Goal: Transaction & Acquisition: Subscribe to service/newsletter

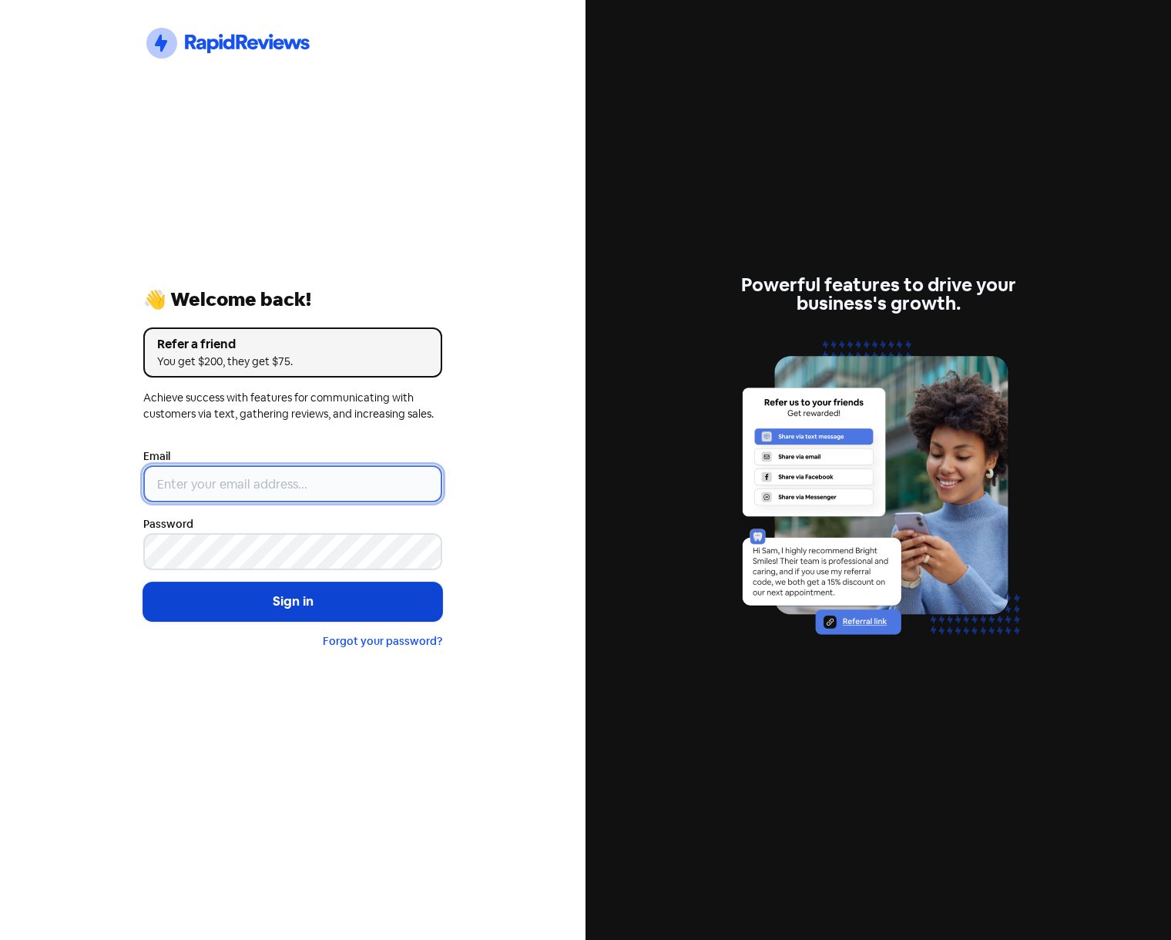
type input "[EMAIL_ADDRESS][DOMAIN_NAME]"
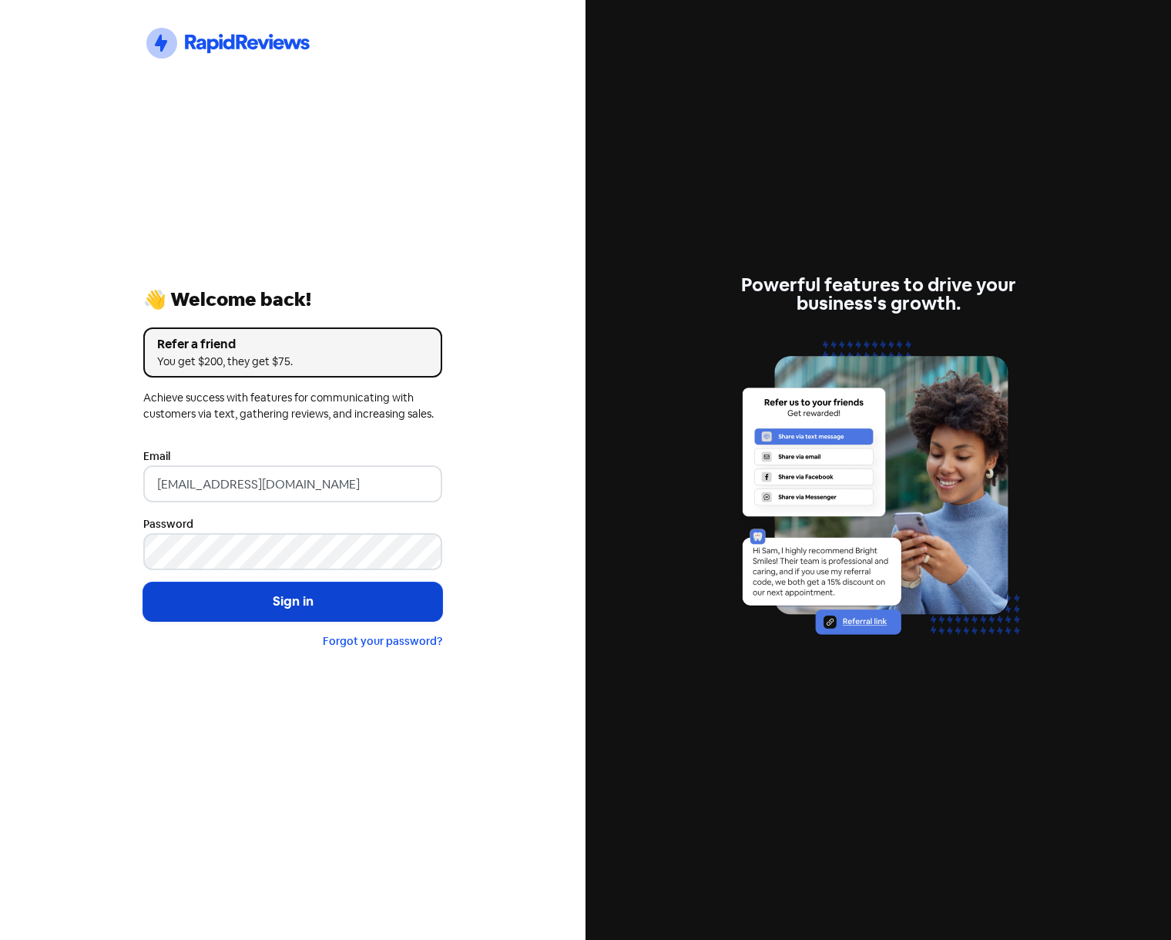
click at [391, 609] on button "Sign in" at bounding box center [292, 601] width 299 height 39
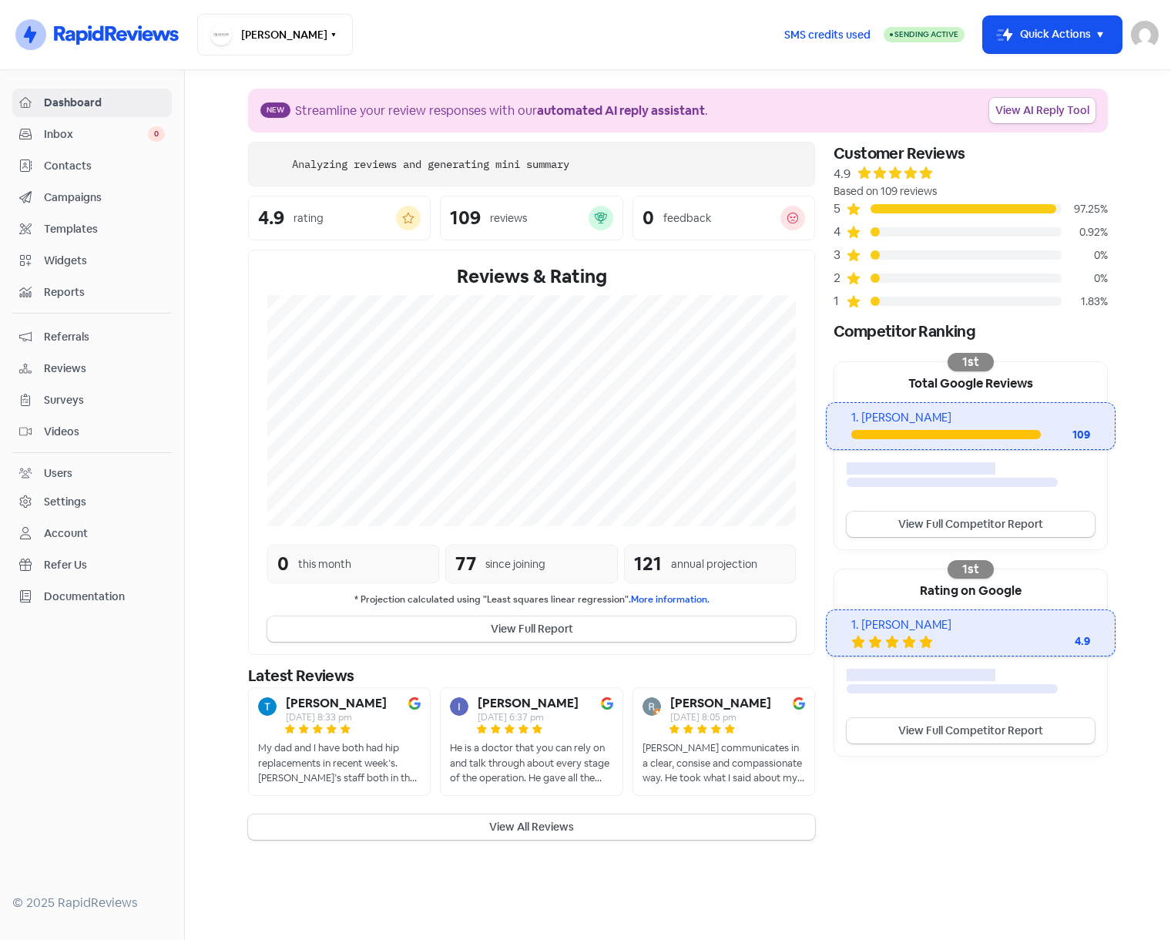
drag, startPoint x: 1053, startPoint y: 45, endPoint x: 1048, endPoint y: 60, distance: 16.1
click at [1053, 45] on button "Icon For Thunder-move Quick Actions" at bounding box center [1052, 34] width 139 height 37
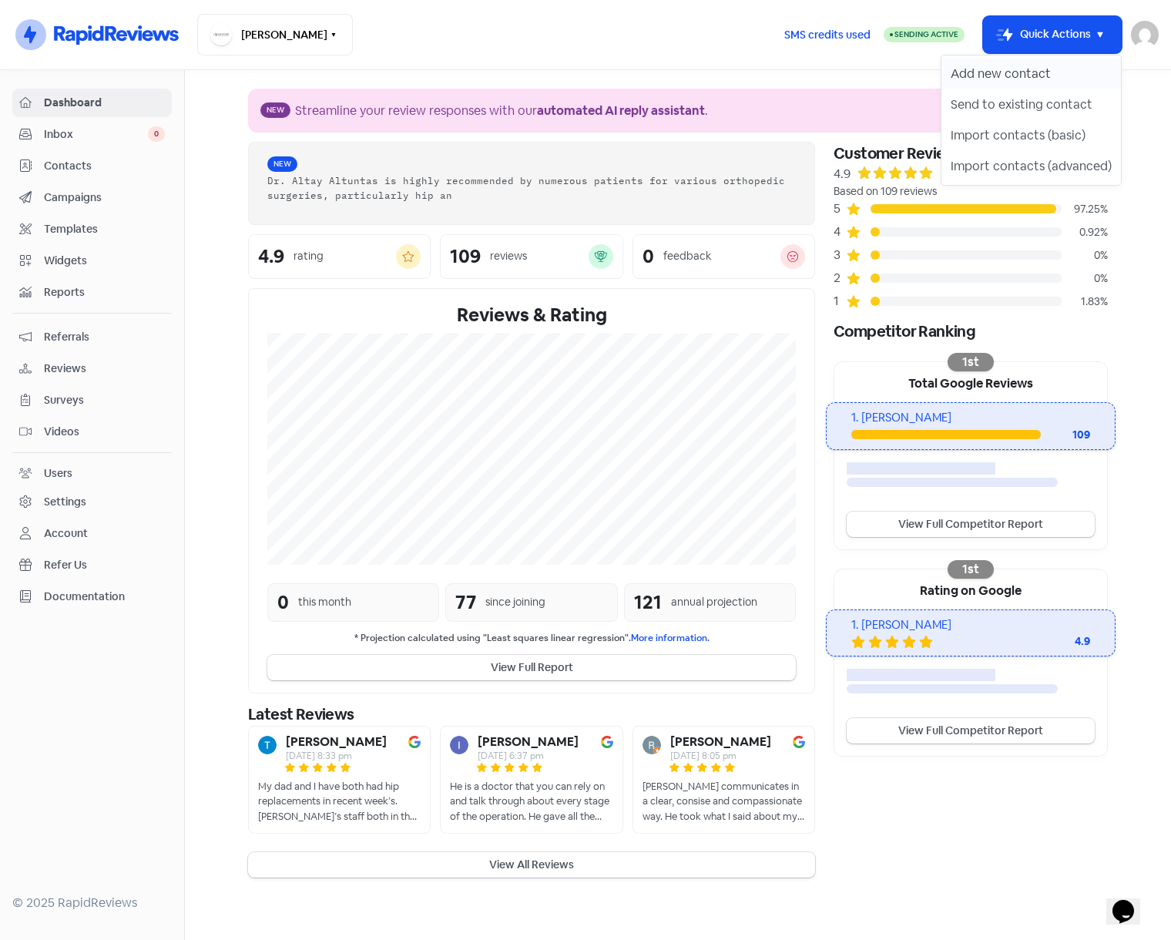
click at [1046, 78] on button "Add new contact" at bounding box center [1030, 74] width 179 height 31
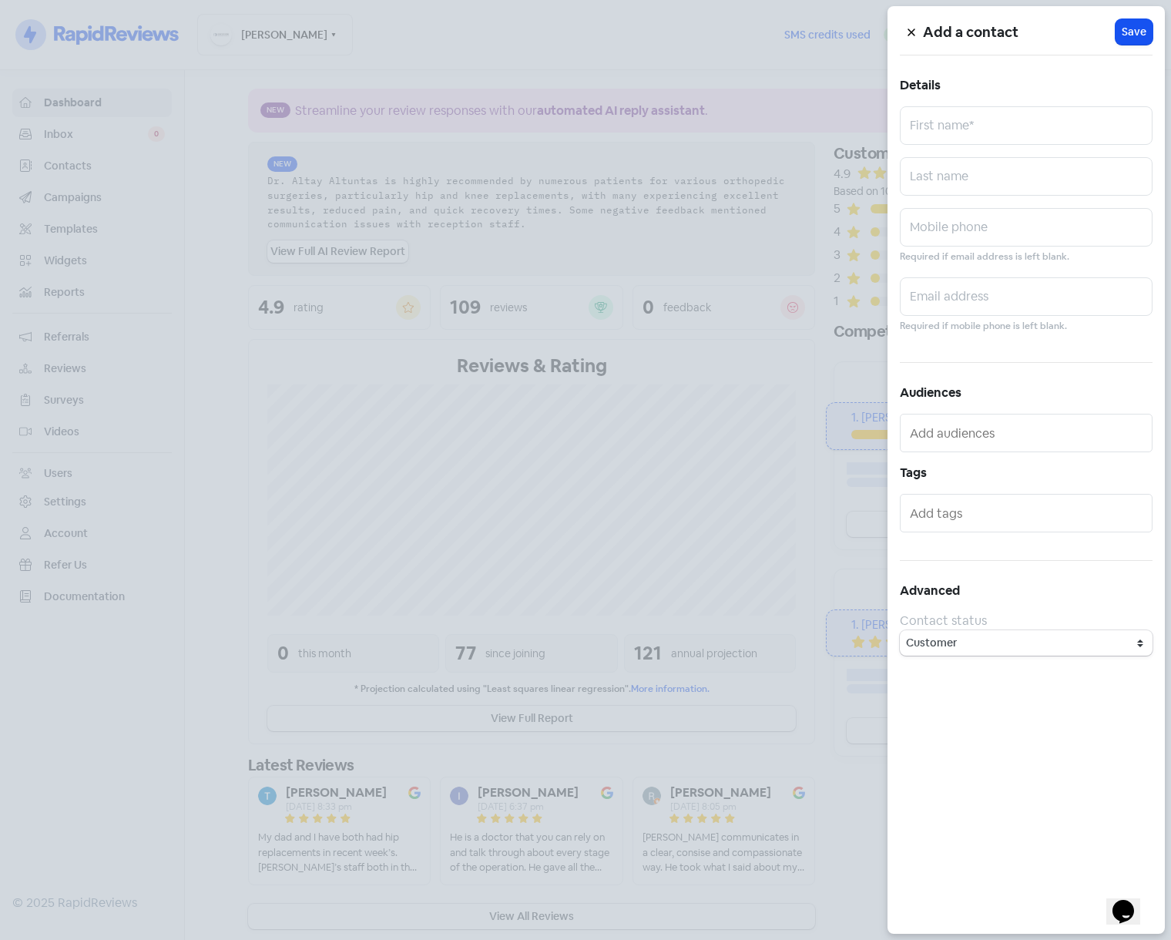
click at [907, 32] on icon at bounding box center [911, 32] width 9 height 9
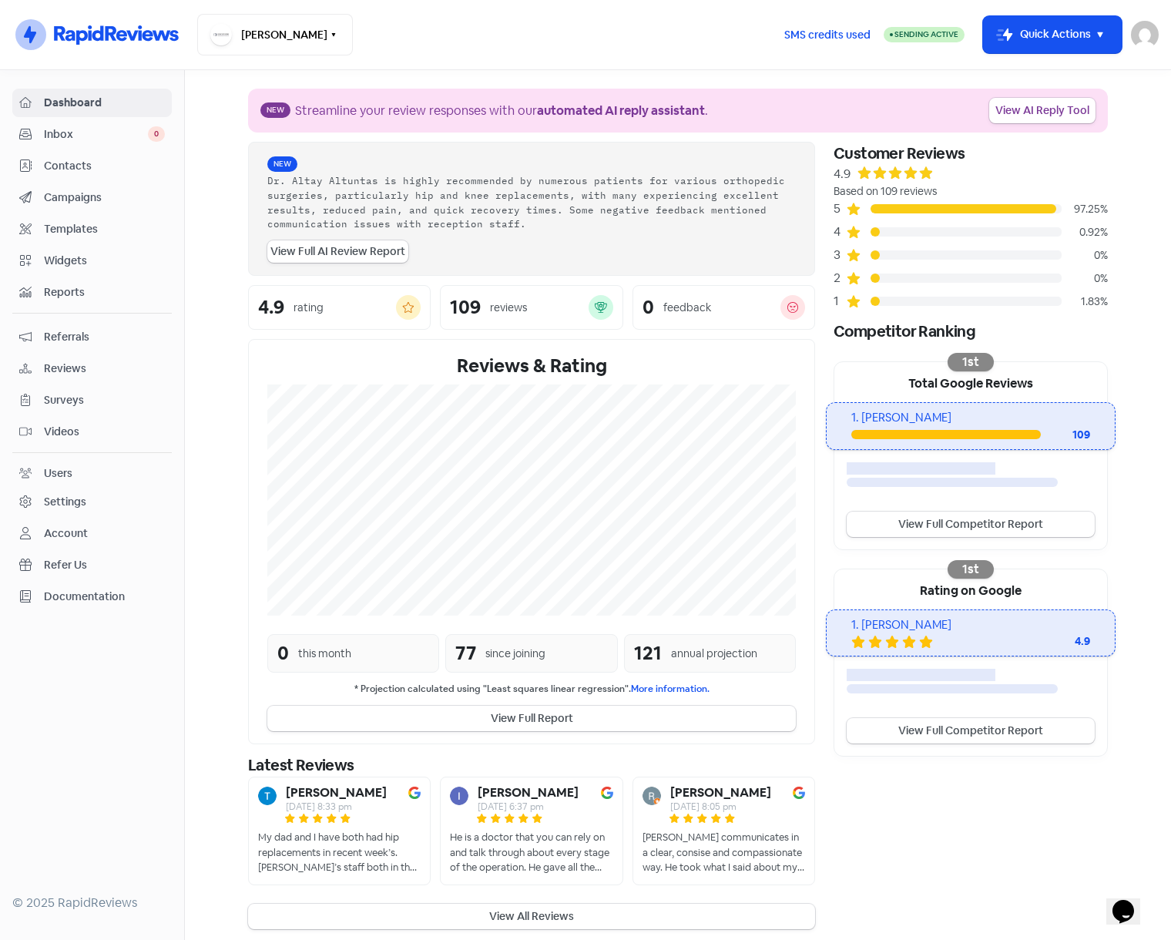
click at [98, 163] on span "Contacts" at bounding box center [104, 166] width 121 height 16
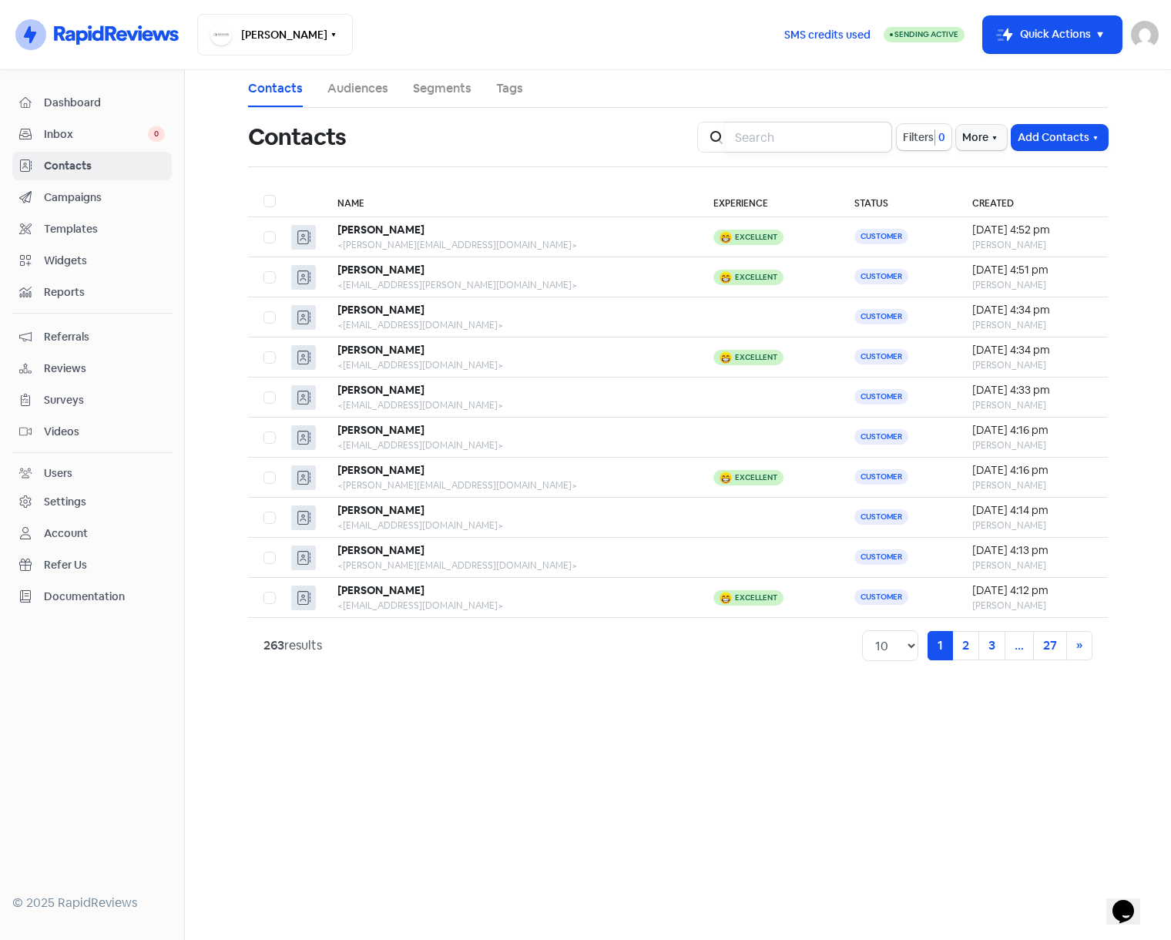
click at [749, 136] on input "search" at bounding box center [809, 137] width 166 height 31
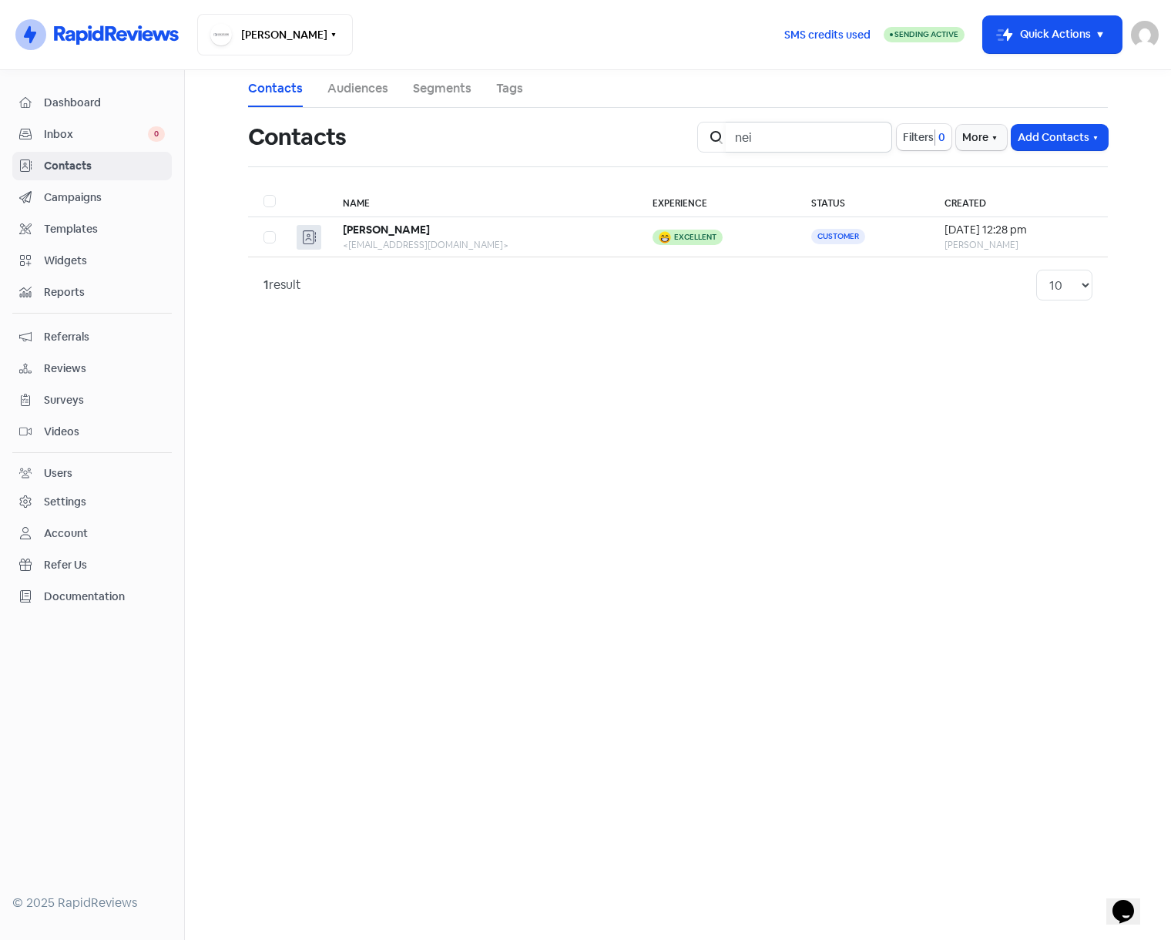
type input "[PERSON_NAME]"
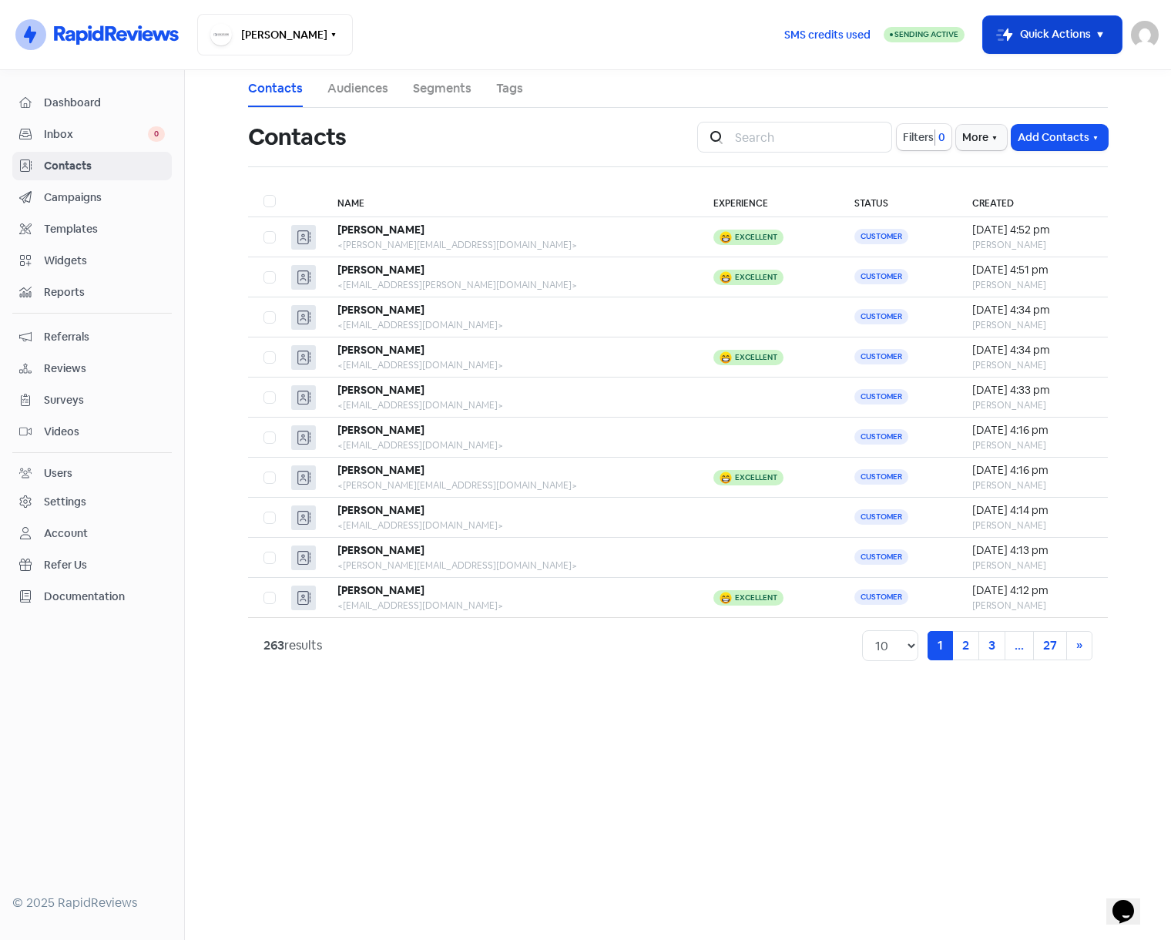
click at [1036, 43] on button "Icon For Thunder-move Quick Actions" at bounding box center [1052, 34] width 139 height 37
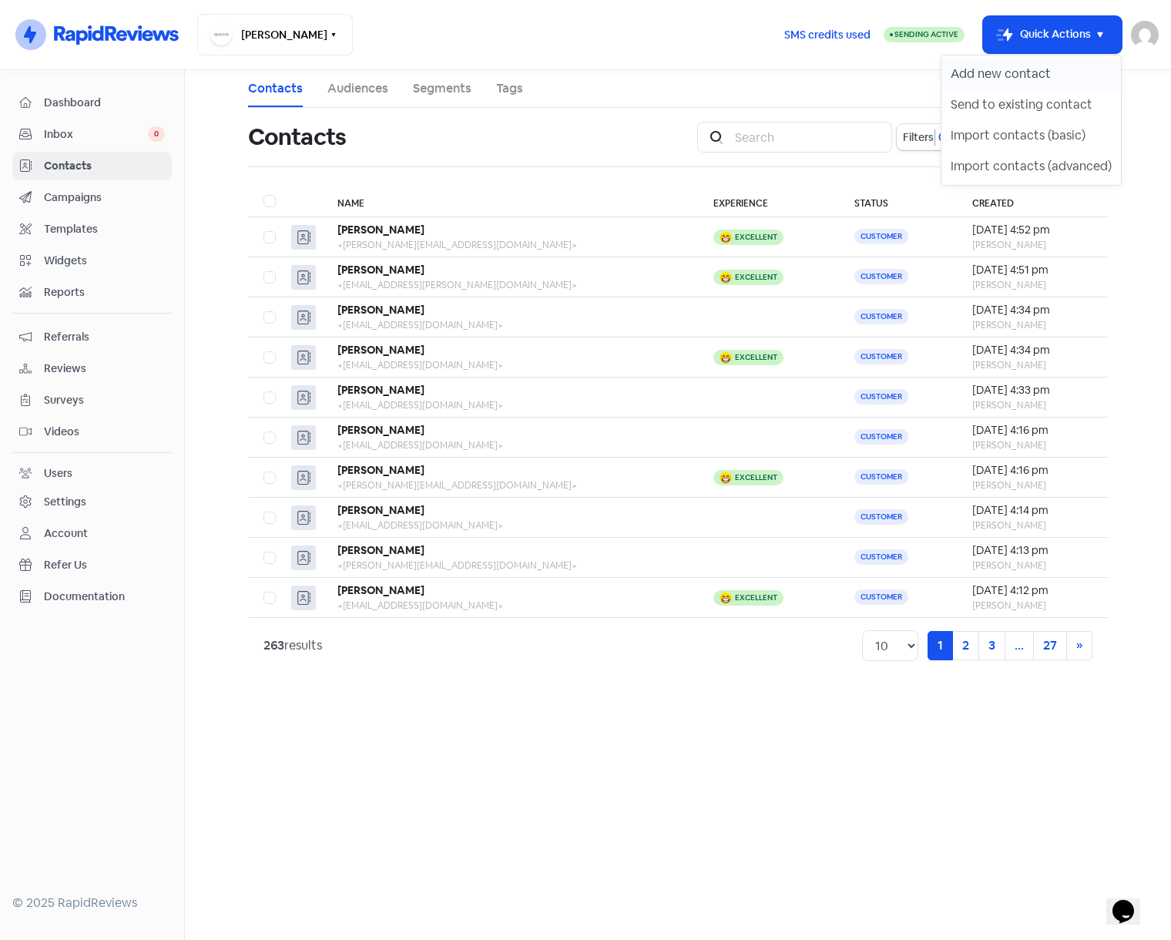
click at [1041, 79] on button "Add new contact" at bounding box center [1030, 74] width 179 height 31
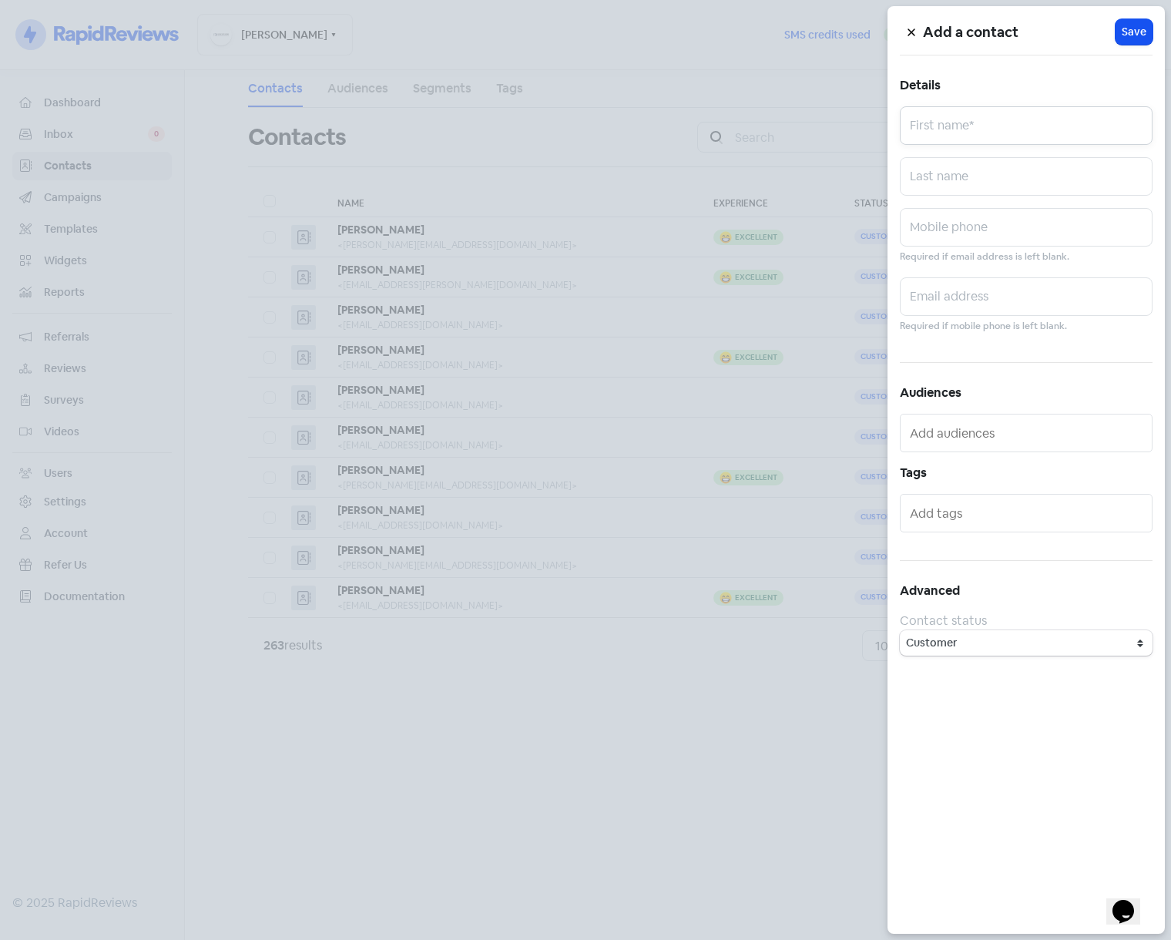
click at [1034, 124] on input "text" at bounding box center [1026, 125] width 253 height 39
type input "[PERSON_NAME]"
drag, startPoint x: 973, startPoint y: 299, endPoint x: 976, endPoint y: 324, distance: 24.8
click at [973, 298] on input "text" at bounding box center [1026, 296] width 253 height 39
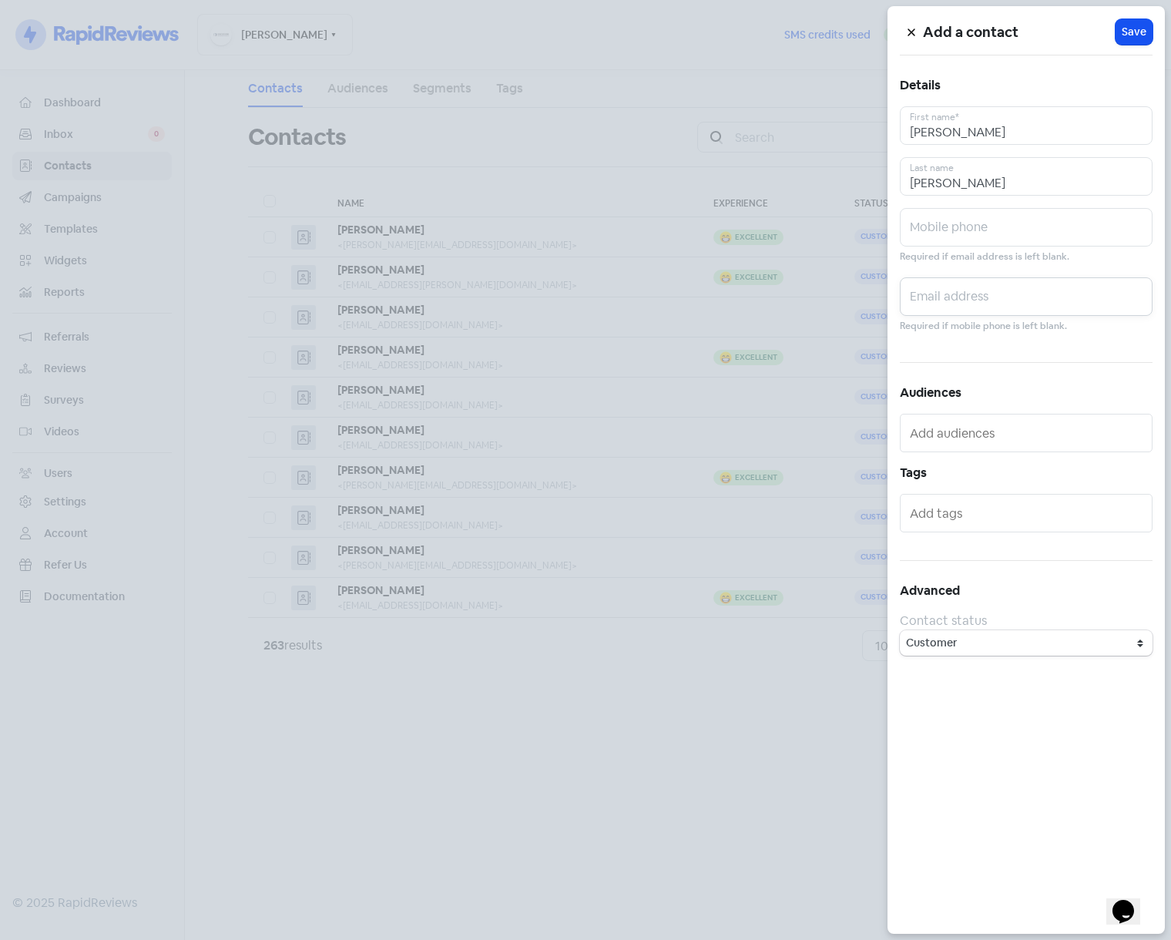
paste input "[PERSON_NAME][EMAIL_ADDRESS][DOMAIN_NAME]"
type input "[PERSON_NAME][EMAIL_ADDRESS][DOMAIN_NAME]"
click at [1139, 35] on span "Save" at bounding box center [1134, 32] width 25 height 16
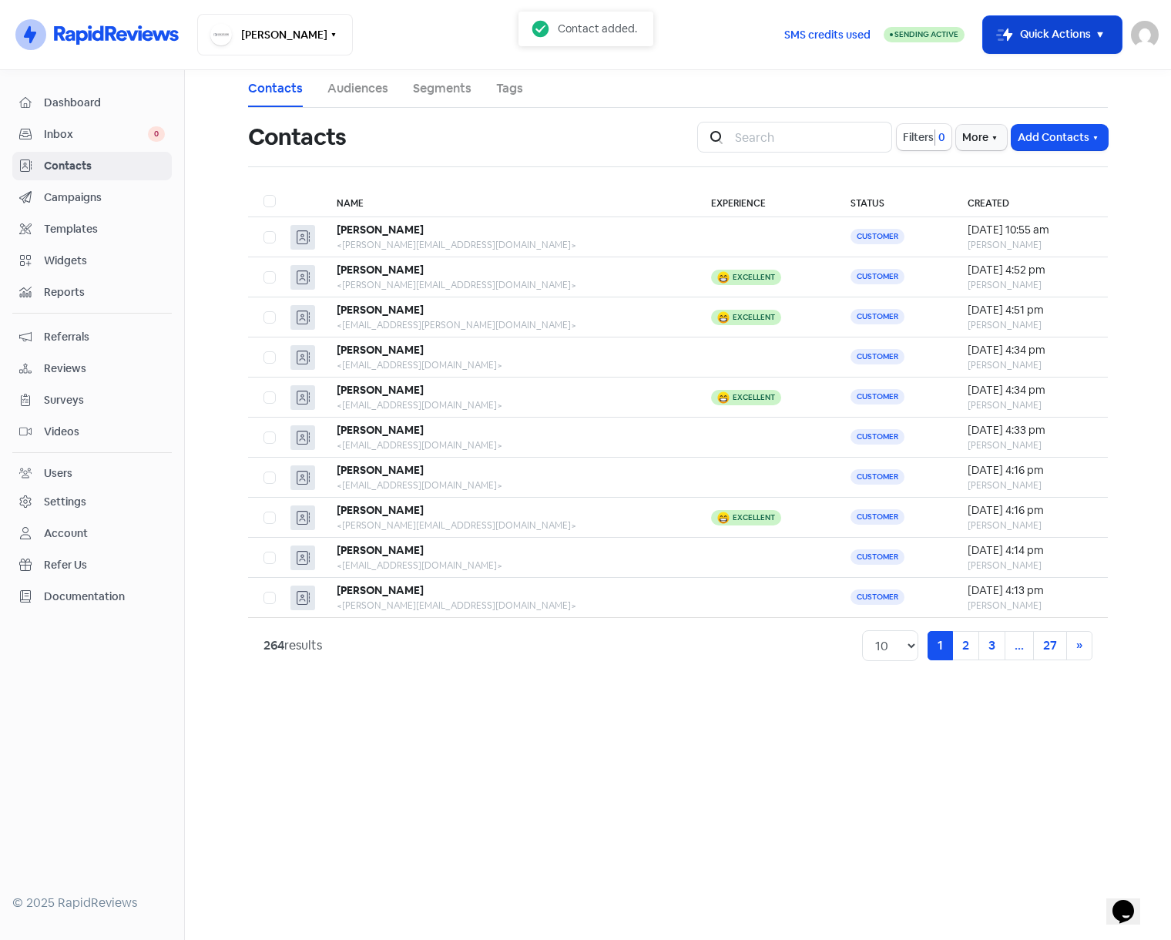
click at [1116, 40] on button "Icon For Thunder-move Quick Actions" at bounding box center [1052, 34] width 139 height 37
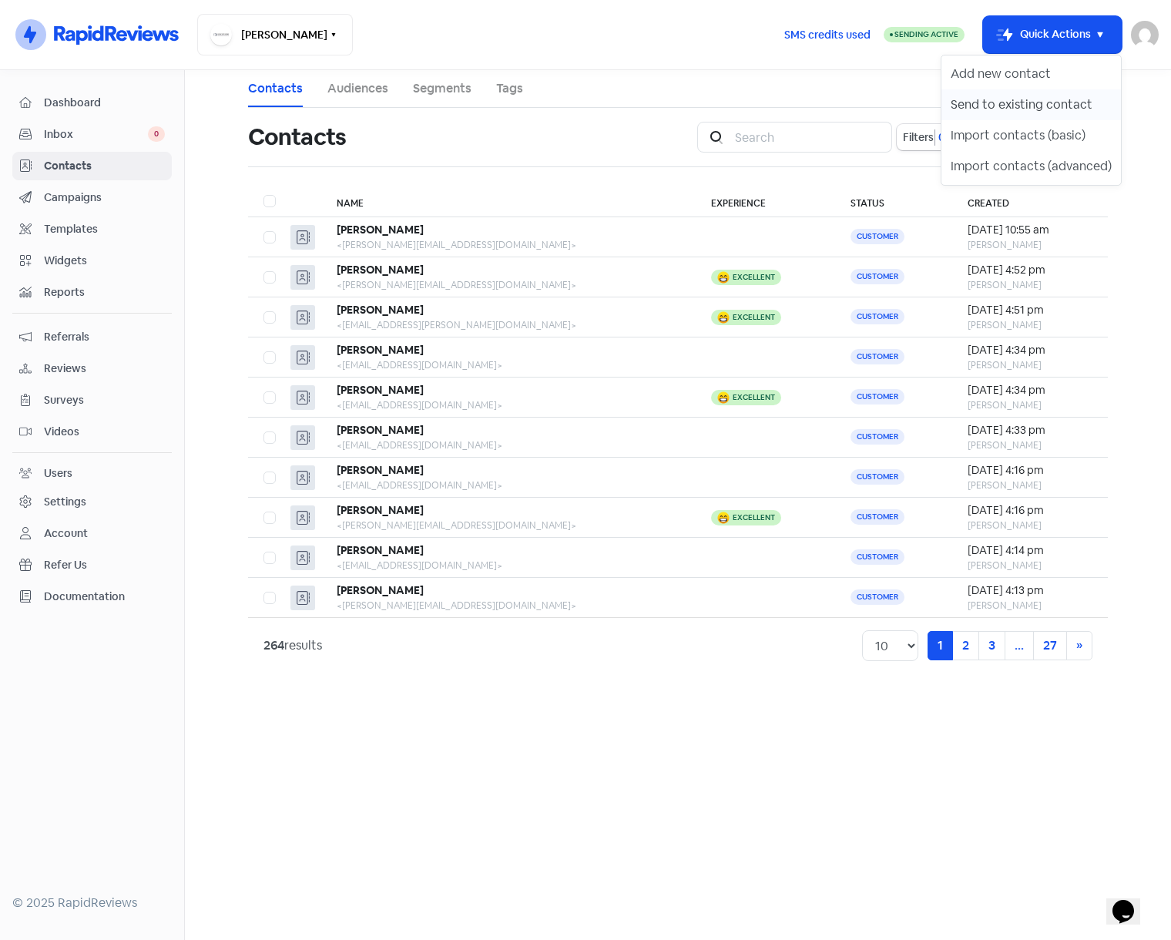
click at [1028, 102] on button "Send to existing contact" at bounding box center [1030, 104] width 179 height 31
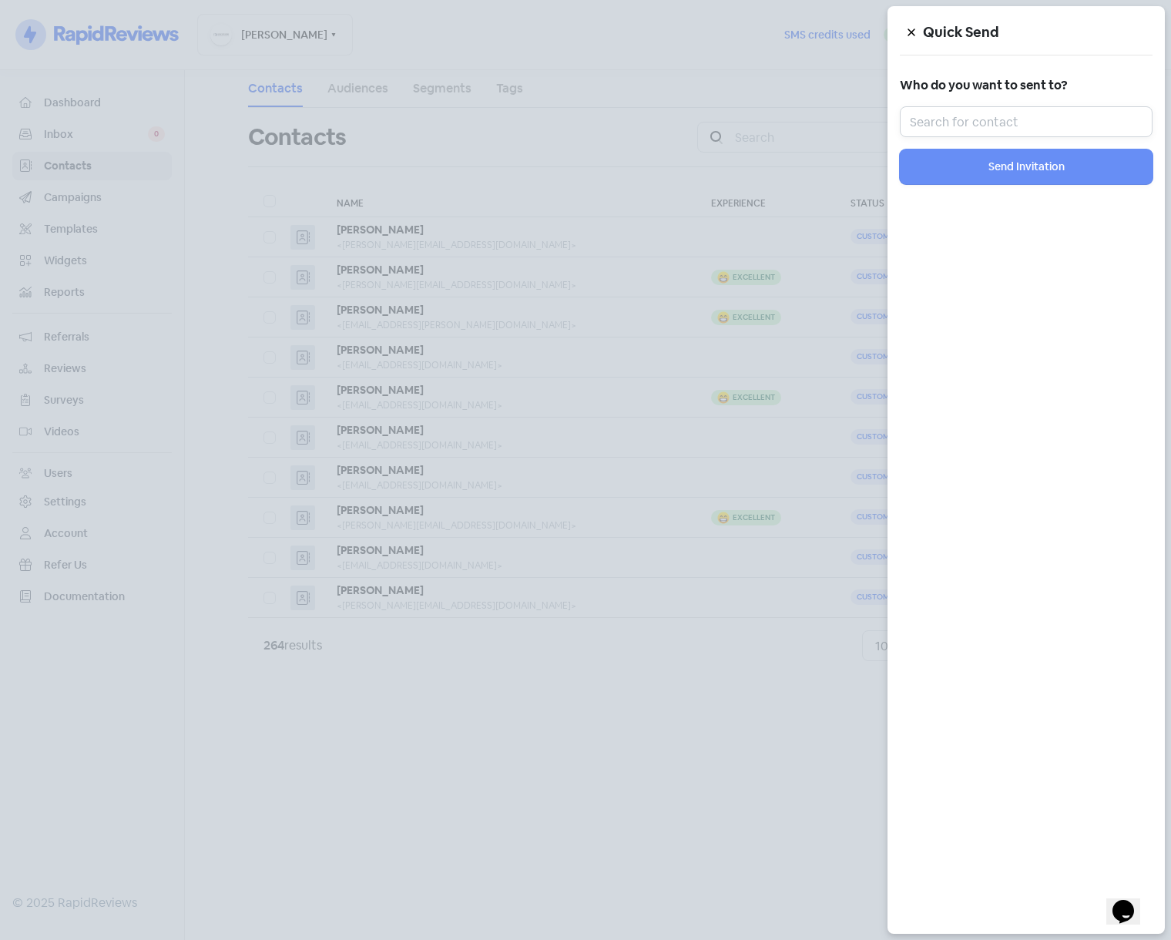
click at [1016, 128] on input "text" at bounding box center [1026, 121] width 253 height 31
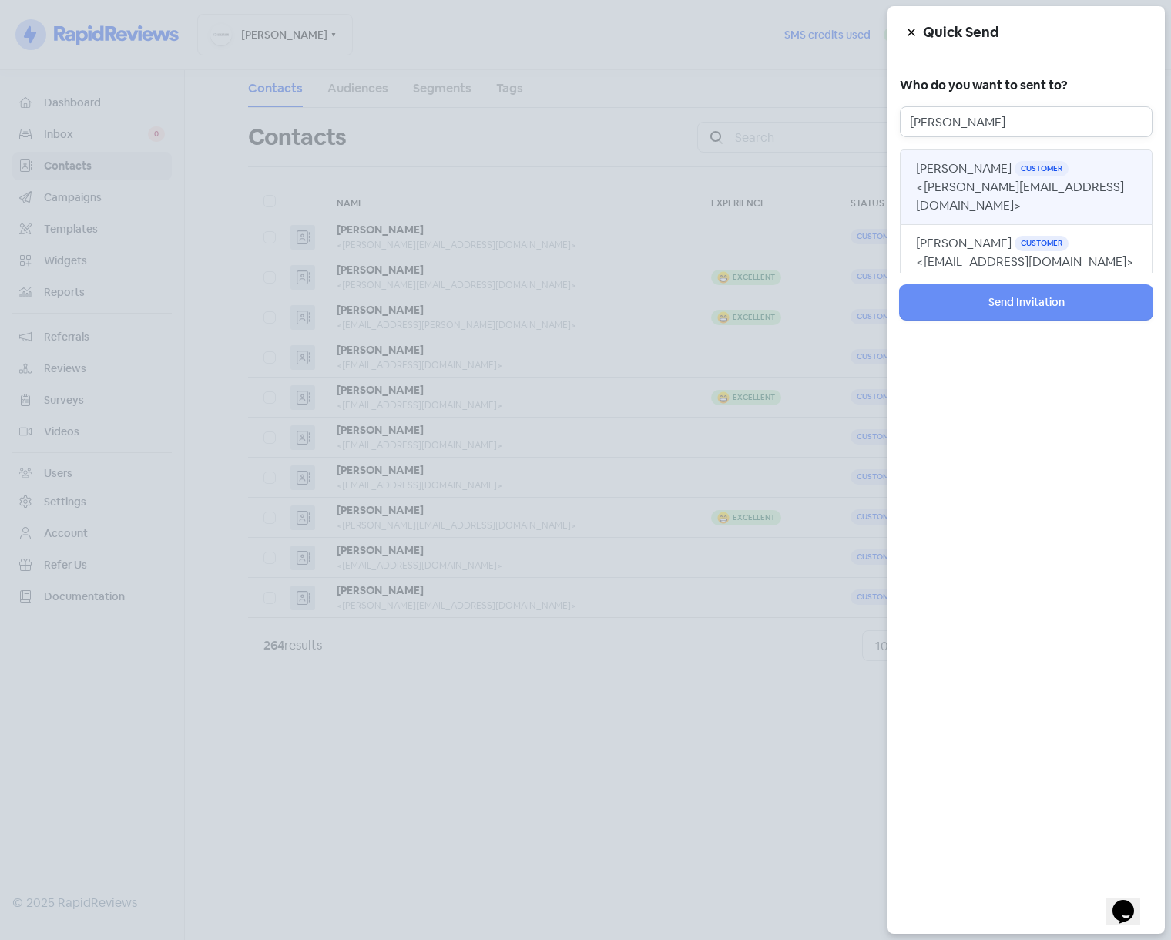
type input "[PERSON_NAME]"
click at [1021, 174] on span "Customer" at bounding box center [1041, 168] width 54 height 15
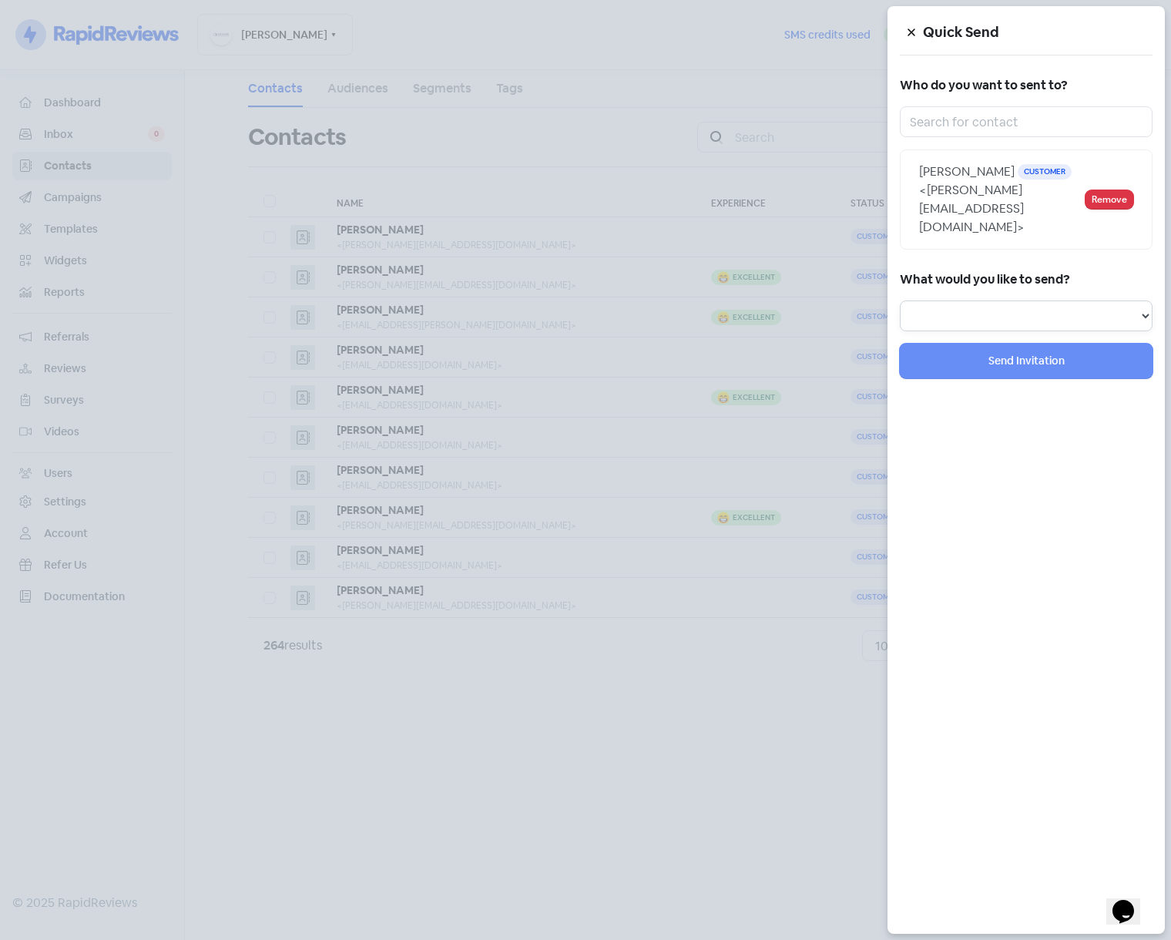
click at [1016, 300] on select "Review Invitation Referral Invitation Survey Invitation Video Invitation" at bounding box center [1026, 315] width 253 height 31
select select "review"
click at [900, 300] on select "Review Invitation Referral Invitation Survey Invitation Video Invitation" at bounding box center [1026, 315] width 253 height 31
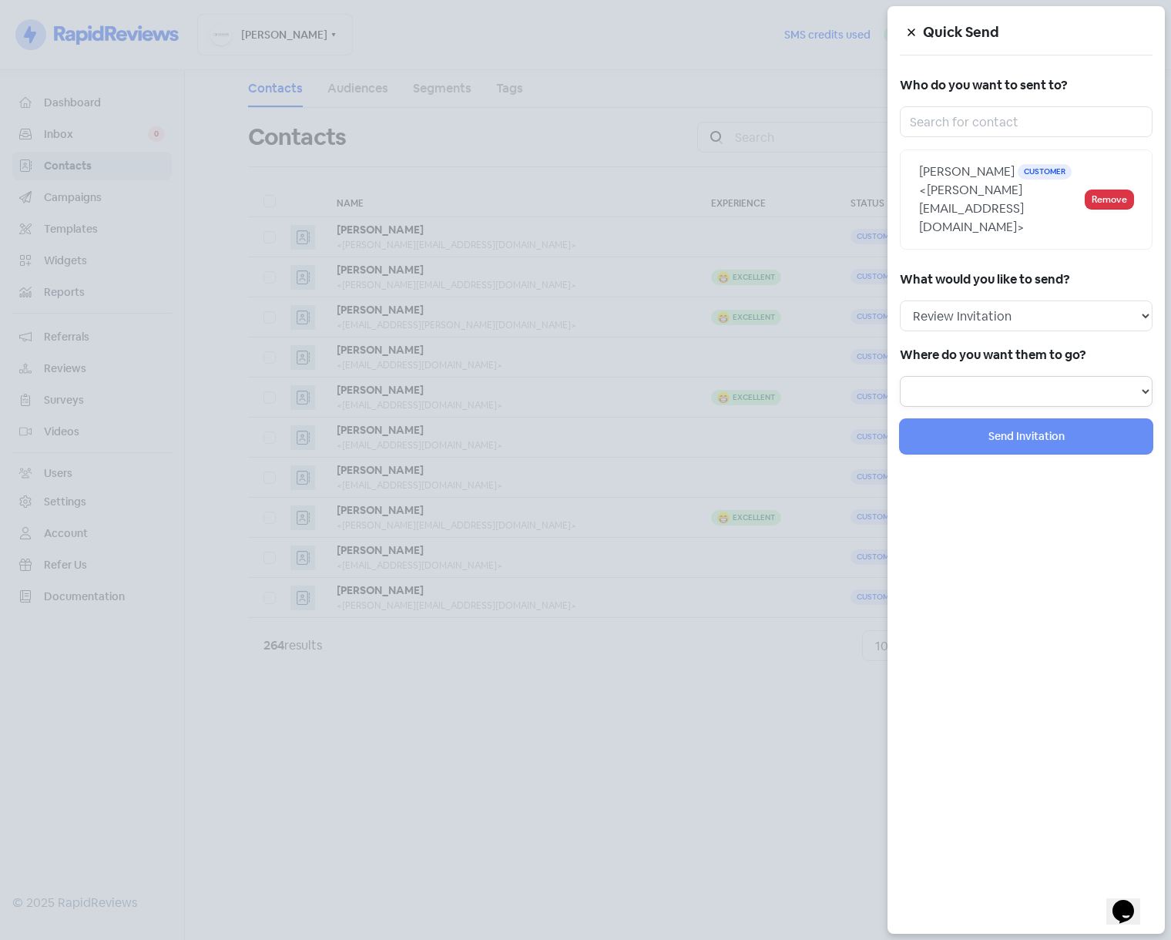
drag, startPoint x: 1008, startPoint y: 360, endPoint x: 1007, endPoint y: 368, distance: 8.6
click at [1008, 376] on select at bounding box center [1026, 391] width 253 height 31
click at [1005, 376] on select "Review form: Default review campaign - review form Review form: Feedback Questi…" at bounding box center [1026, 391] width 253 height 31
click at [1073, 376] on select "Review form: Default review campaign - review form Review form: Feedback Questi…" at bounding box center [1026, 391] width 253 height 31
select select "229"
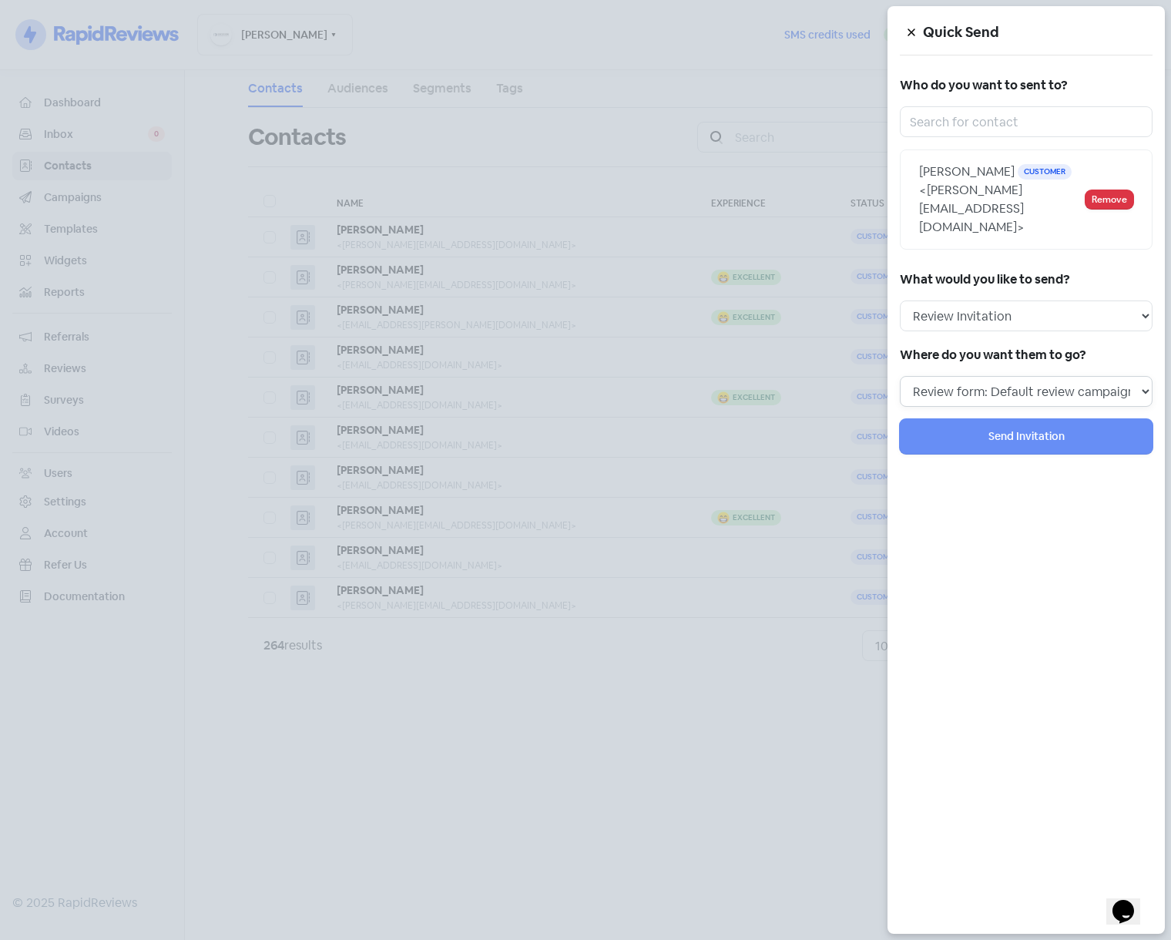
click at [900, 376] on select "Review form: Default review campaign - review form Review form: Feedback Questi…" at bounding box center [1026, 391] width 253 height 31
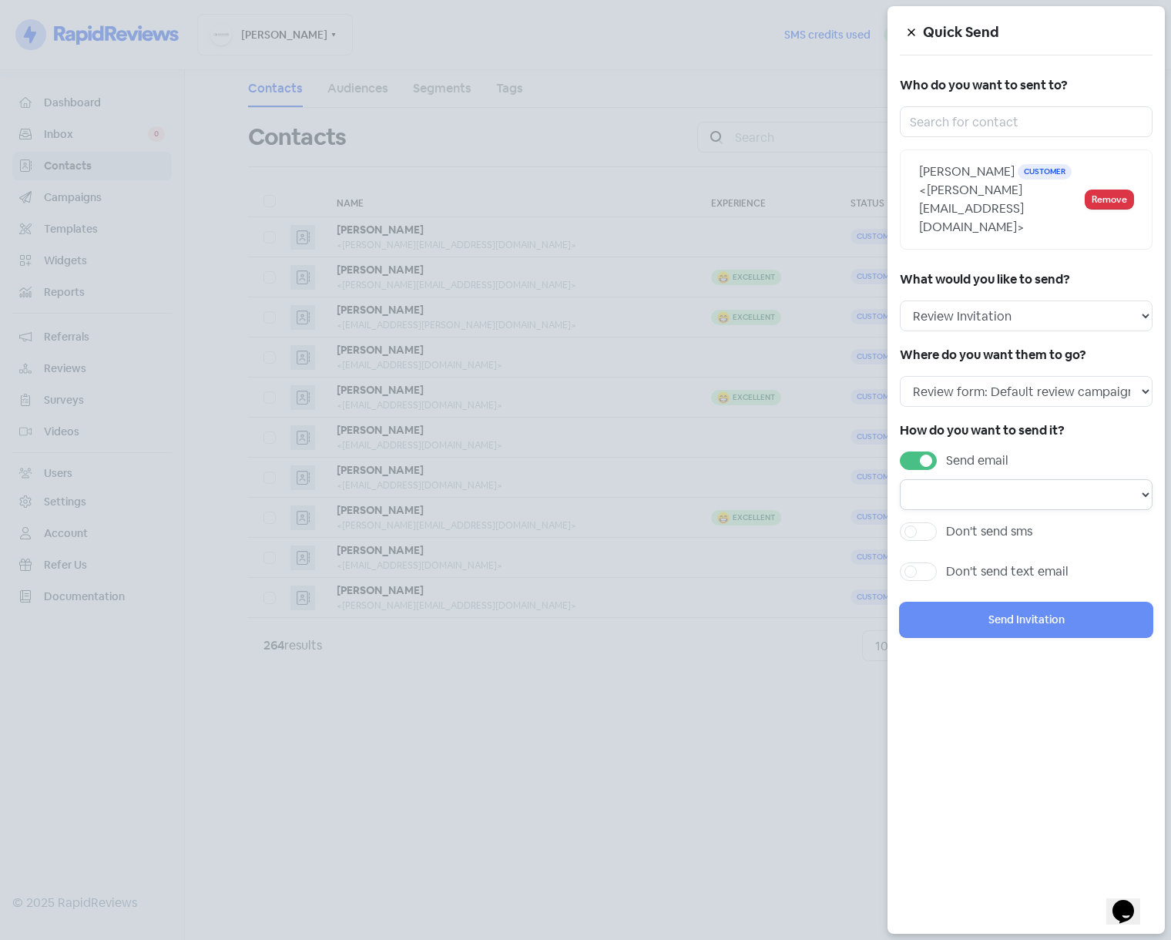
click at [1055, 479] on select "Email template: First email Email template: Second email Email template: Third …" at bounding box center [1026, 494] width 253 height 31
select select "655"
click at [900, 479] on select "Email template: First email Email template: Second email Email template: Third …" at bounding box center [1026, 494] width 253 height 31
click at [1024, 602] on button "Send Invitation" at bounding box center [1026, 619] width 253 height 35
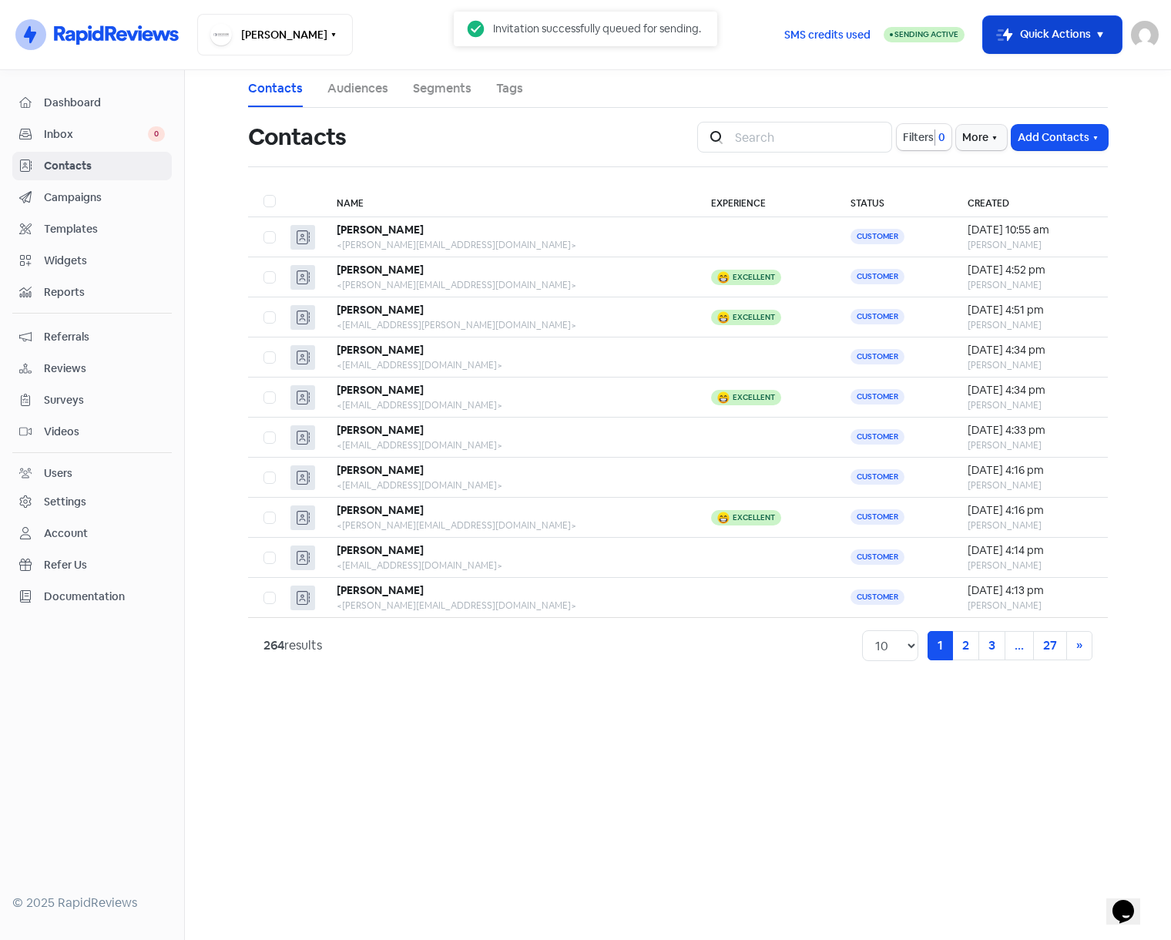
click at [1057, 33] on button "Icon For Thunder-move Quick Actions" at bounding box center [1052, 34] width 139 height 37
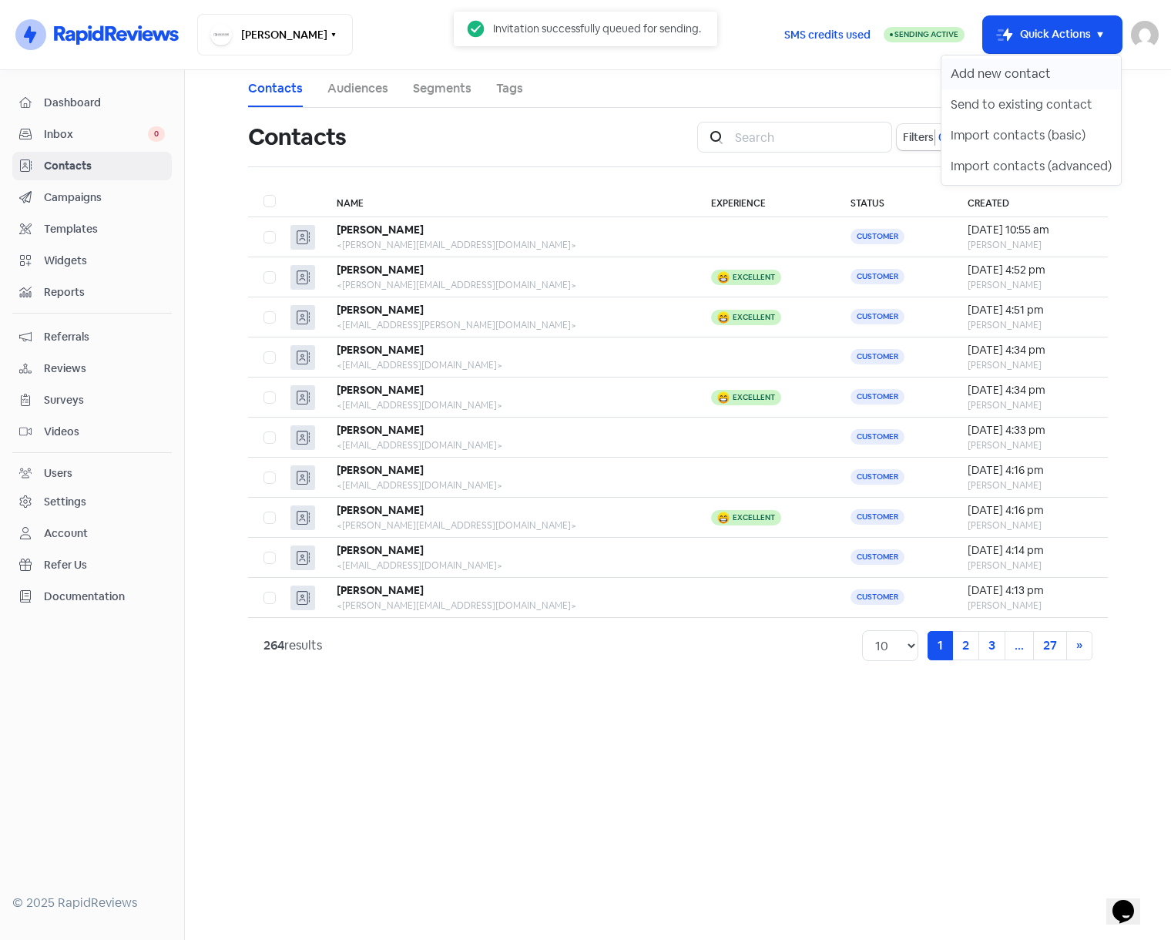
click at [1053, 72] on button "Add new contact" at bounding box center [1030, 74] width 179 height 31
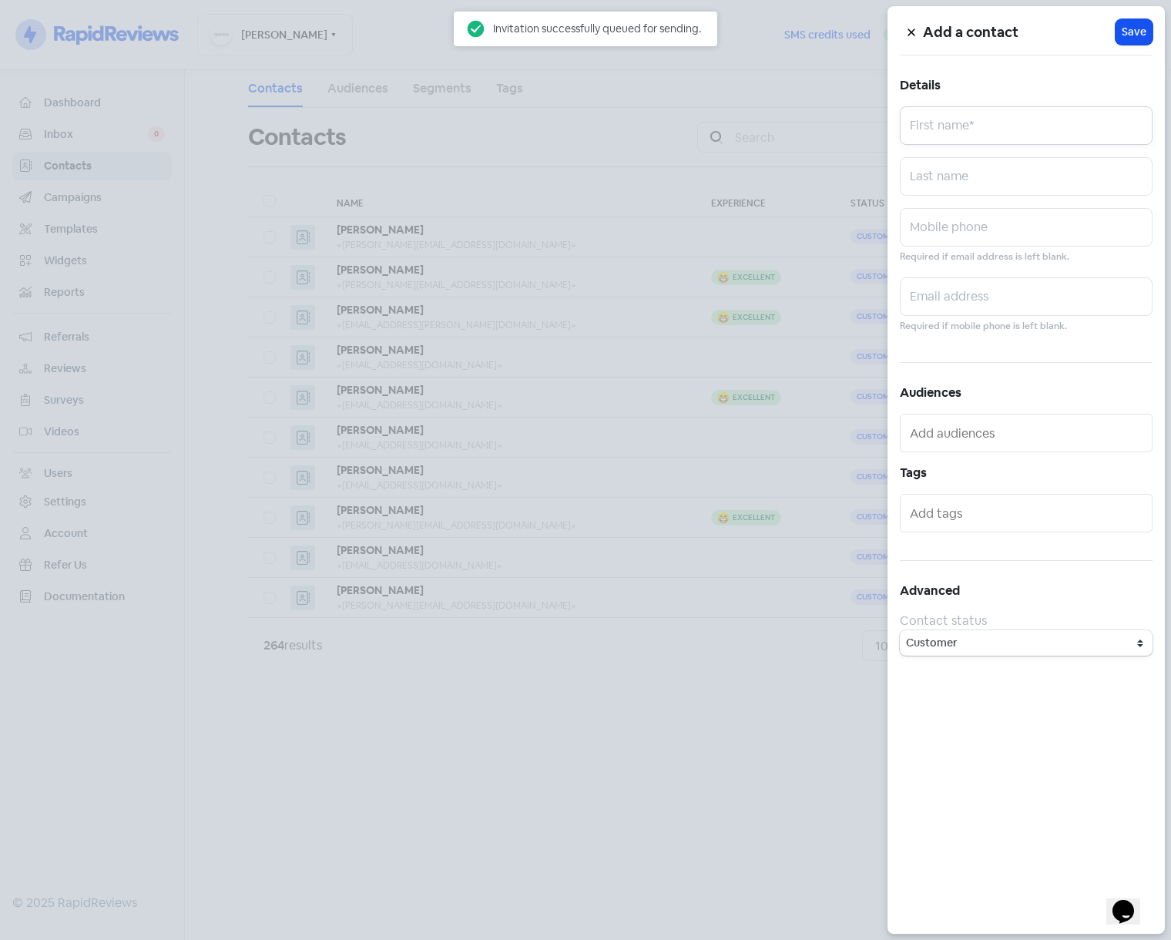
click at [971, 123] on input "text" at bounding box center [1026, 125] width 253 height 39
type input "[PERSON_NAME]"
click at [1134, 27] on span "Save" at bounding box center [1134, 32] width 25 height 16
click at [978, 296] on input "text" at bounding box center [1026, 296] width 253 height 39
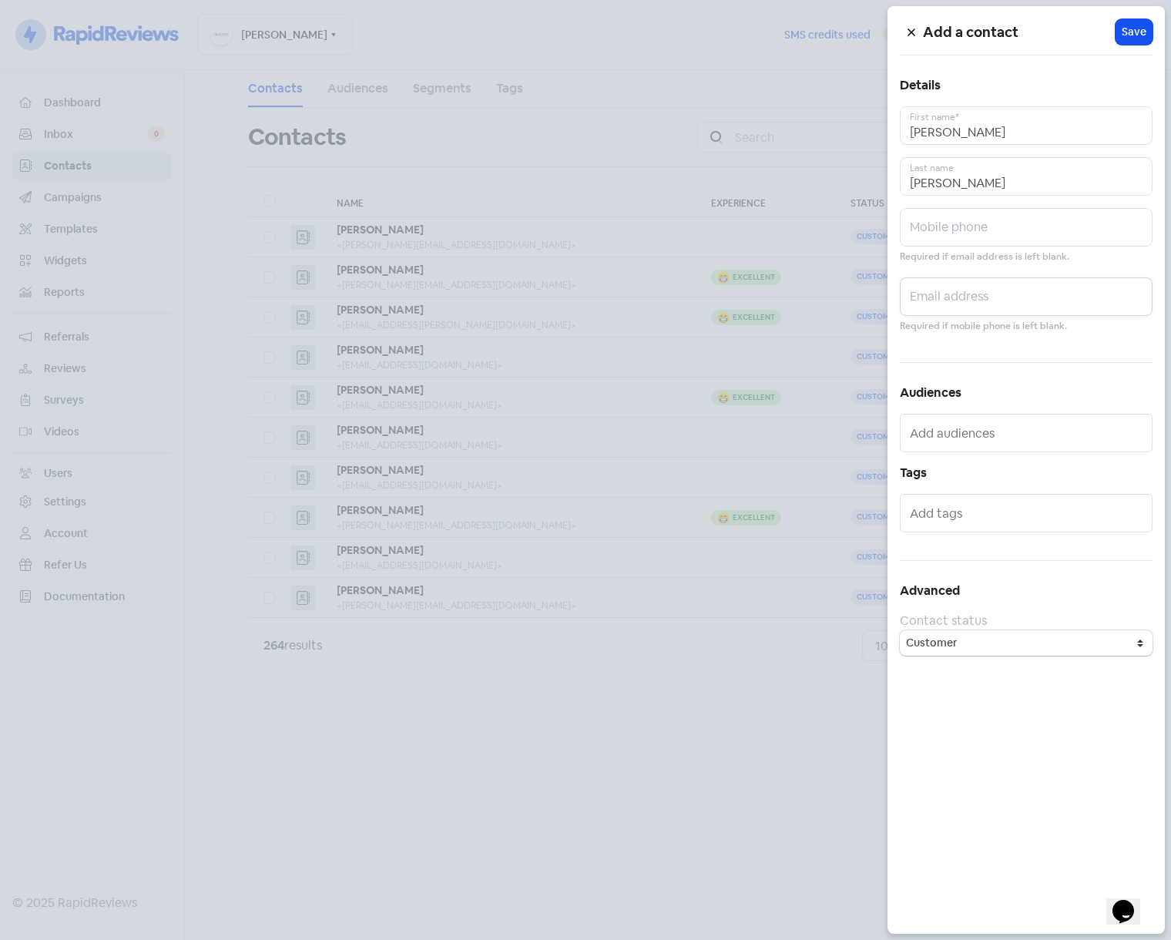
paste input "[EMAIL_ADDRESS][DOMAIN_NAME]"
type input "[EMAIL_ADDRESS][DOMAIN_NAME]"
drag, startPoint x: 1133, startPoint y: 35, endPoint x: 1122, endPoint y: 36, distance: 10.8
click at [1133, 35] on span "Save" at bounding box center [1134, 32] width 25 height 16
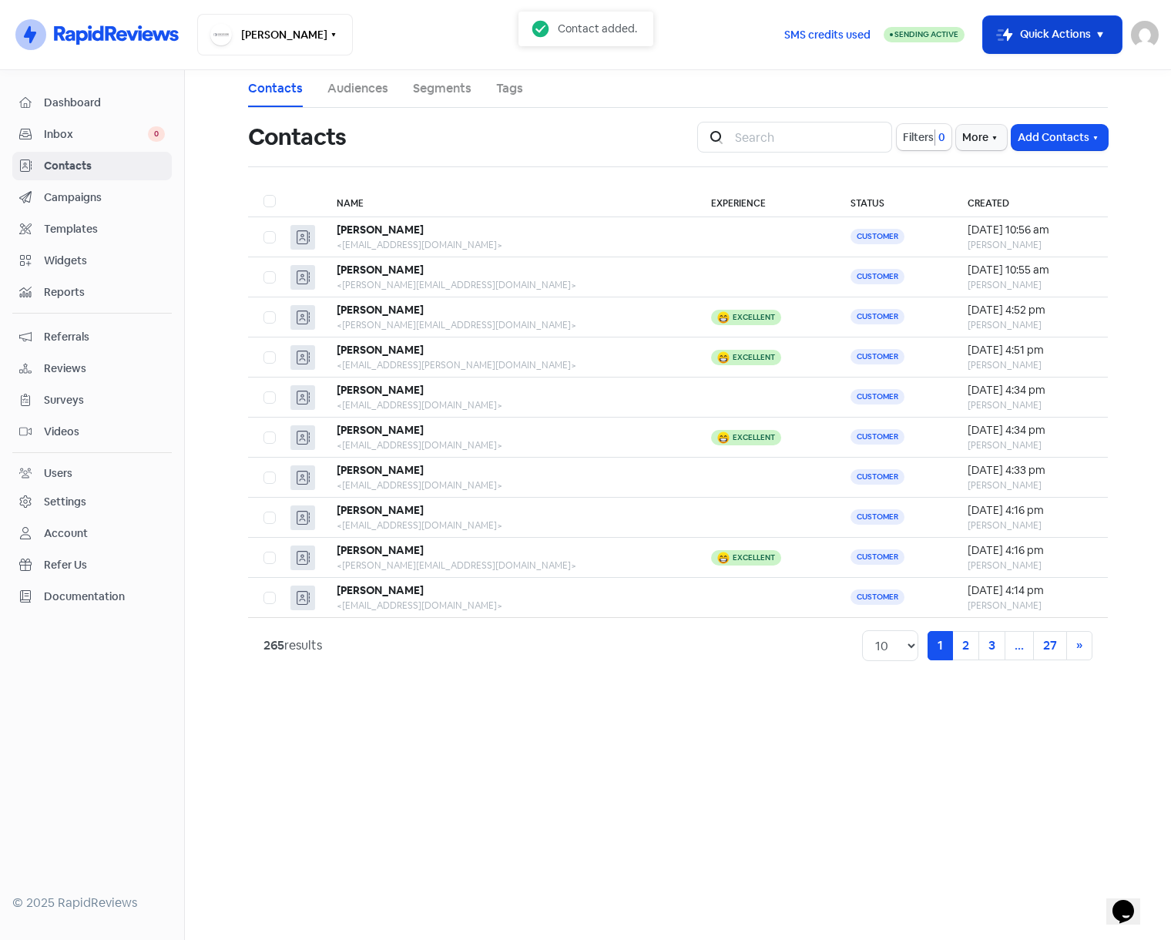
click at [1072, 42] on button "Icon For Thunder-move Quick Actions" at bounding box center [1052, 34] width 139 height 37
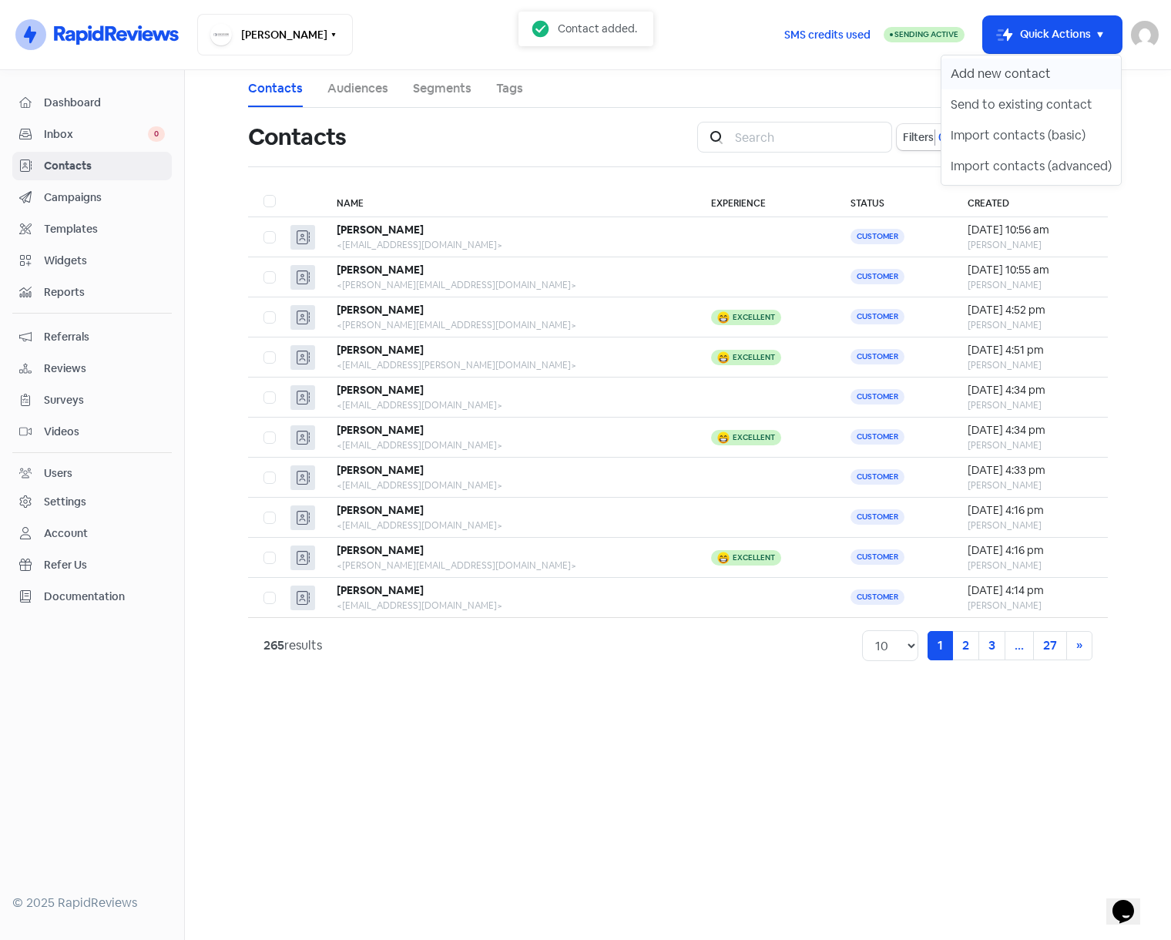
click at [1055, 83] on button "Add new contact" at bounding box center [1030, 74] width 179 height 31
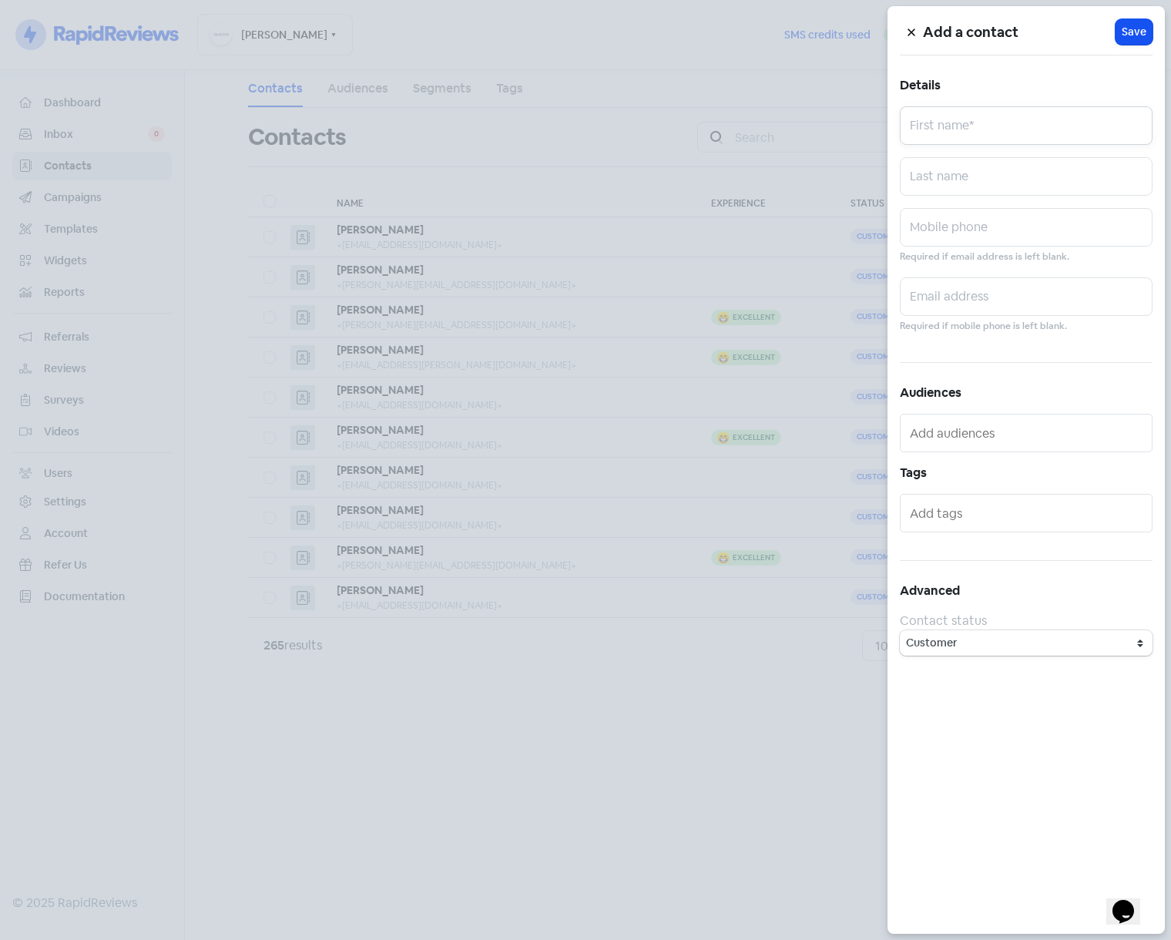
click at [1036, 123] on input "text" at bounding box center [1026, 125] width 253 height 39
click at [903, 32] on button at bounding box center [911, 31] width 23 height 27
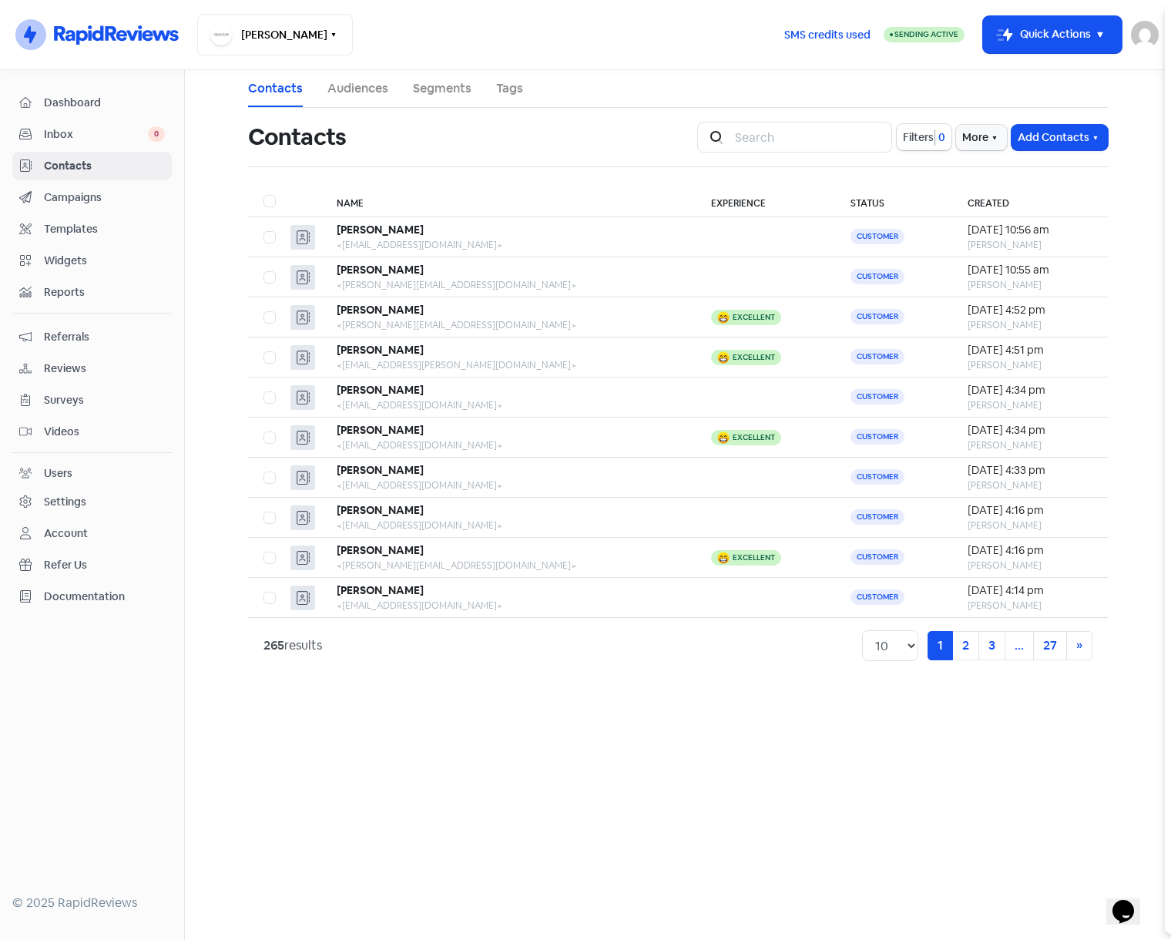
click at [1040, 32] on button "Icon For Thunder-move Quick Actions" at bounding box center [1052, 34] width 139 height 37
click at [1030, 112] on button "Send to existing contact" at bounding box center [1030, 104] width 179 height 31
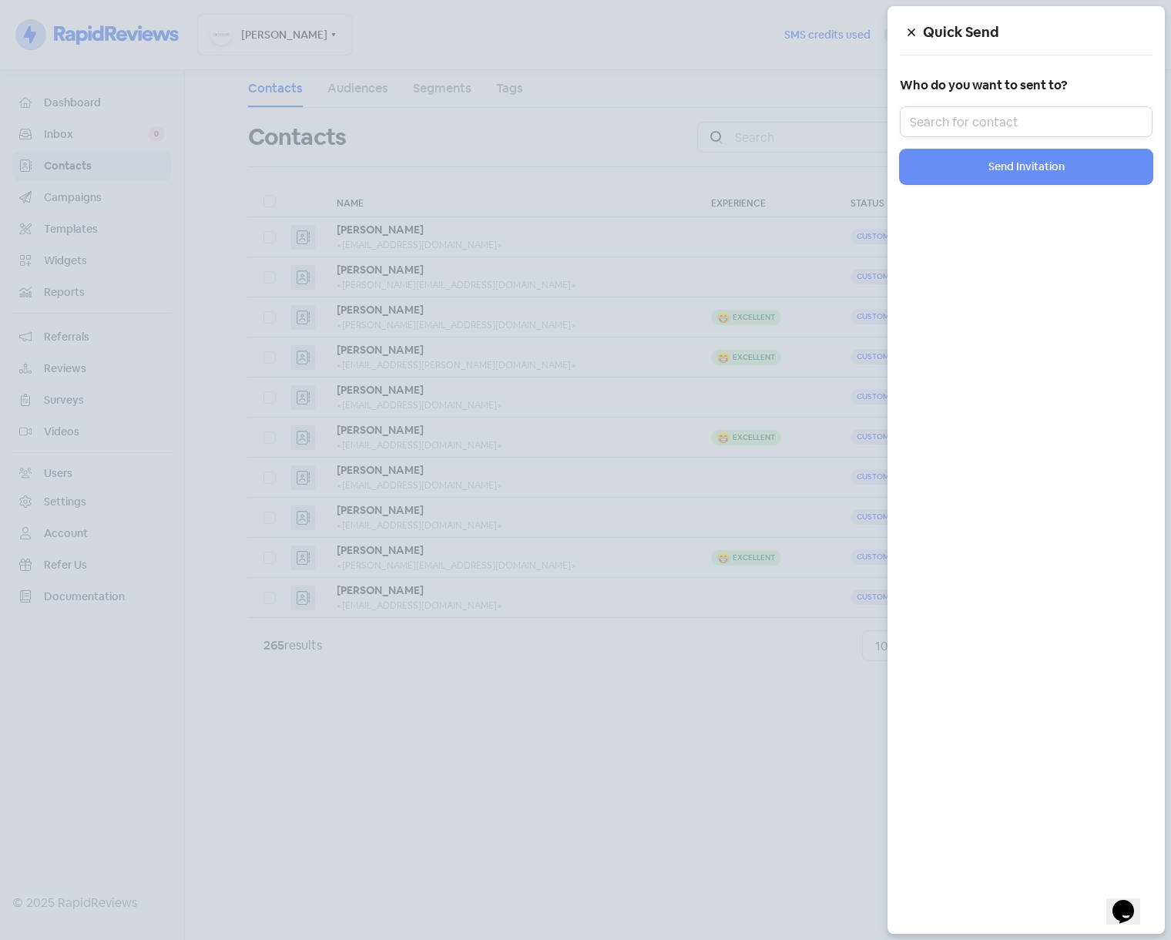
click at [1021, 127] on input "text" at bounding box center [1026, 121] width 253 height 31
type input "ne"
click at [907, 29] on icon at bounding box center [911, 32] width 9 height 9
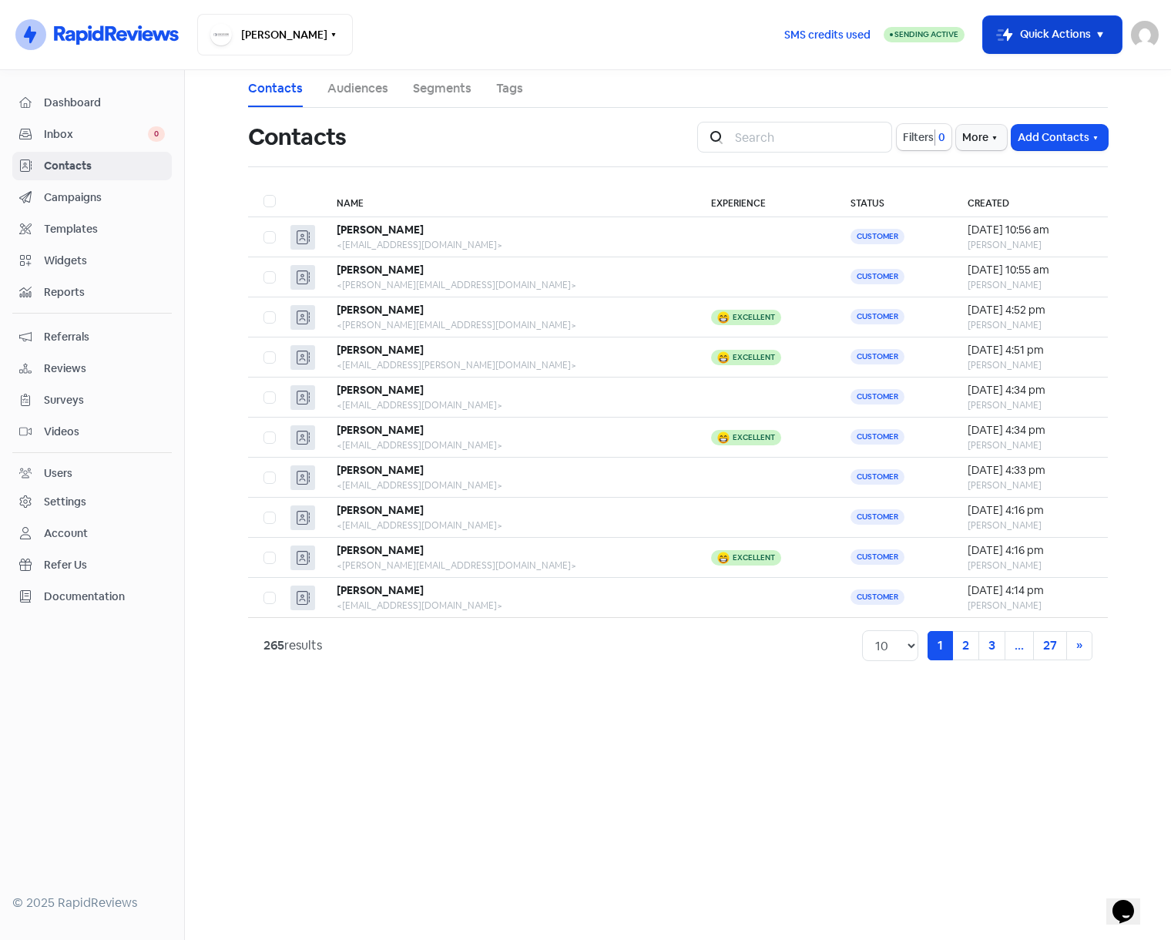
click at [1079, 38] on button "Icon For Thunder-move Quick Actions" at bounding box center [1052, 34] width 139 height 37
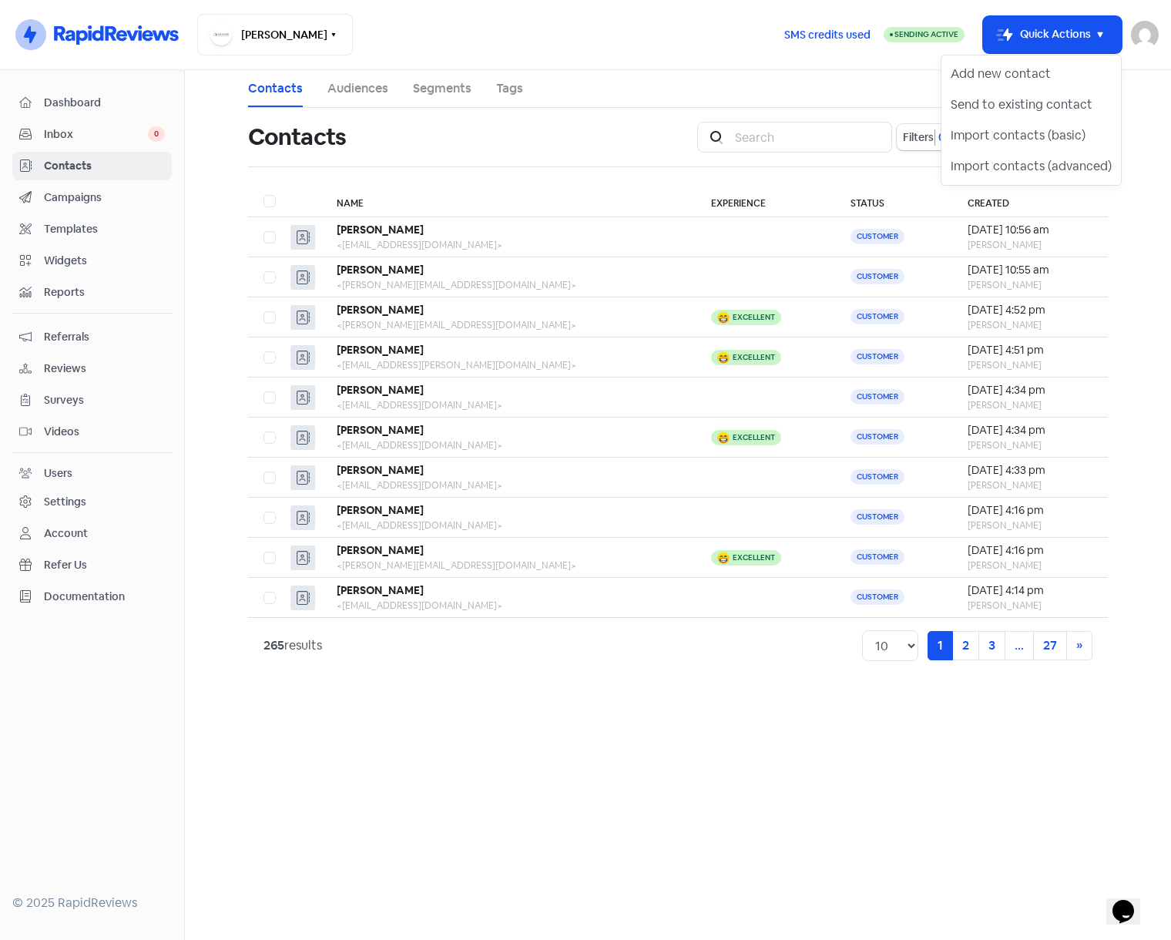
drag, startPoint x: 828, startPoint y: 92, endPoint x: 835, endPoint y: 99, distance: 10.4
click at [829, 92] on ul "Contacts Audiences Segments Tags" at bounding box center [678, 89] width 860 height 38
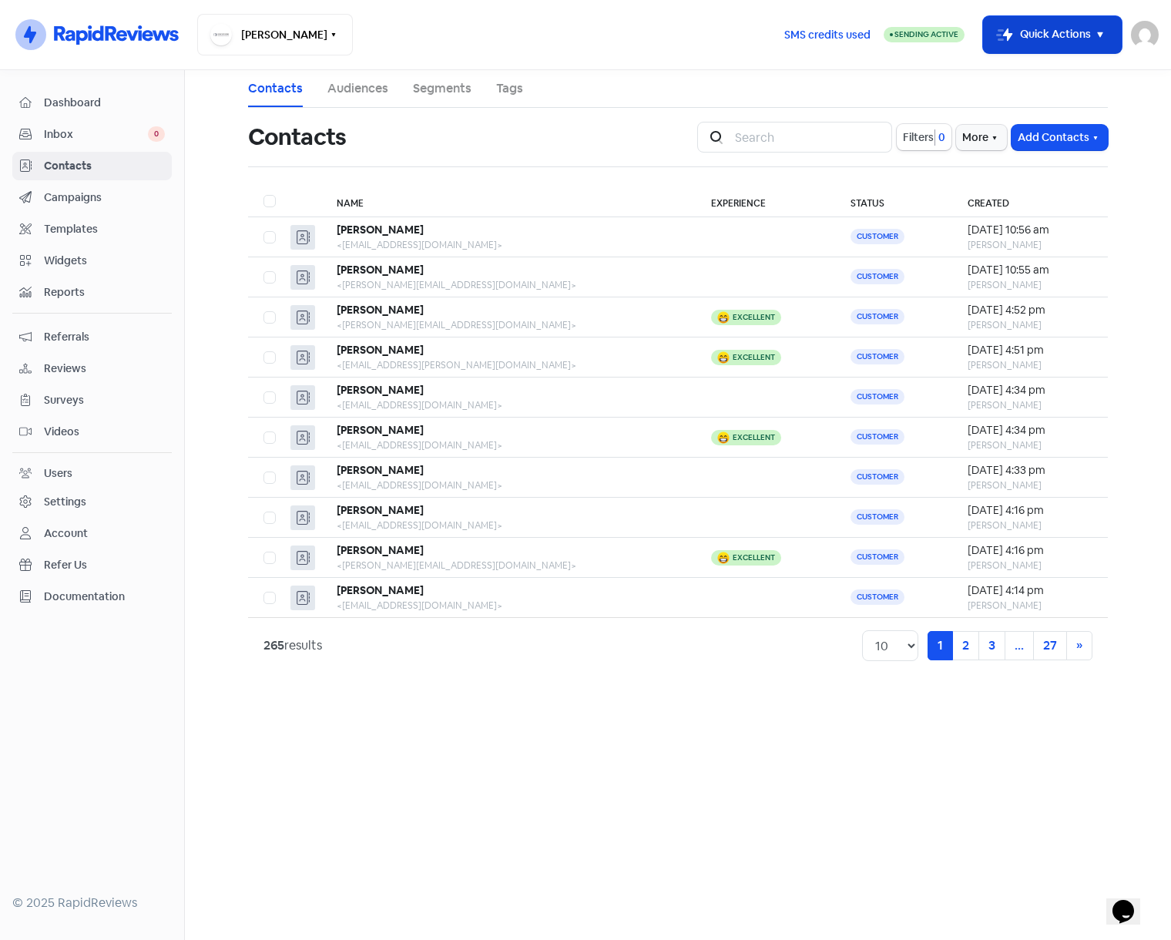
click at [1027, 37] on button "Icon For Thunder-move Quick Actions" at bounding box center [1052, 34] width 139 height 37
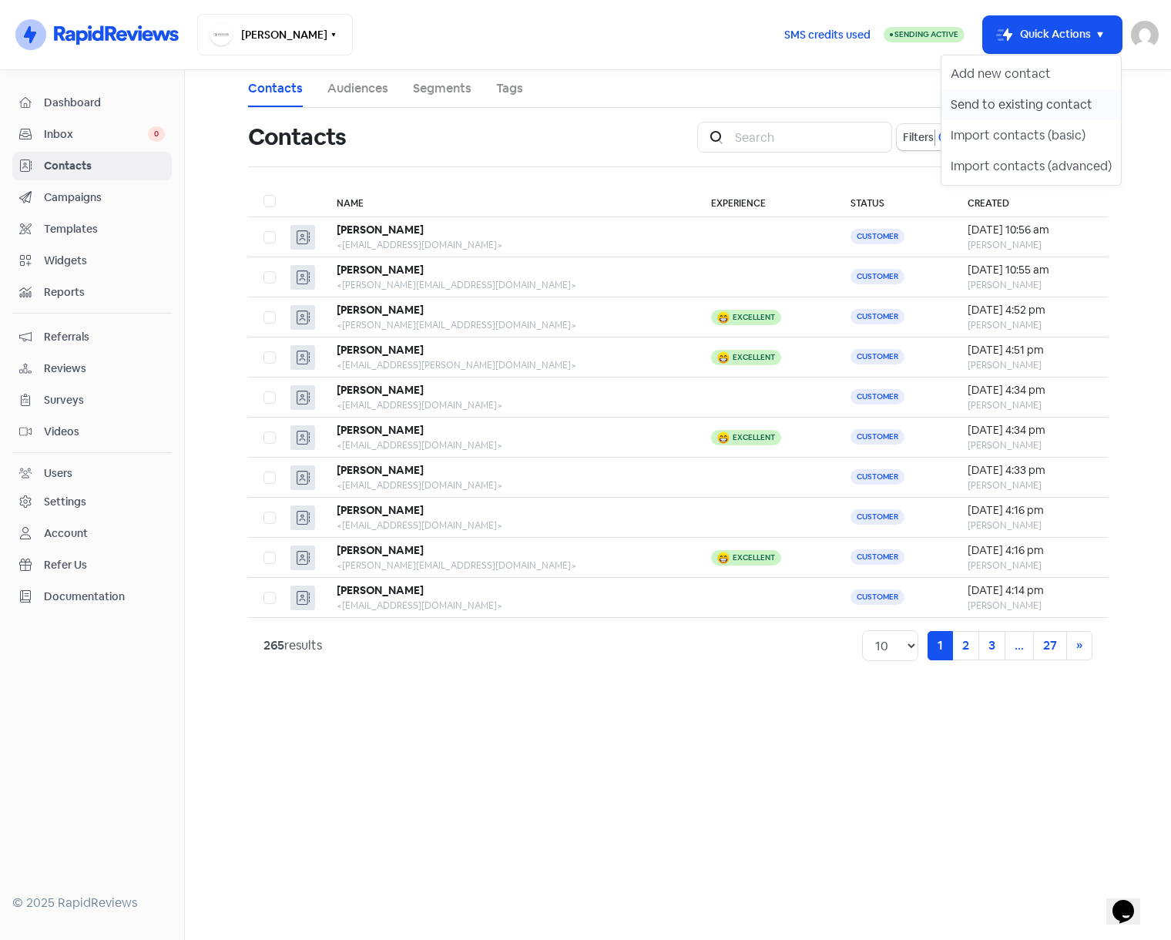
click at [1020, 99] on button "Send to existing contact" at bounding box center [1030, 104] width 179 height 31
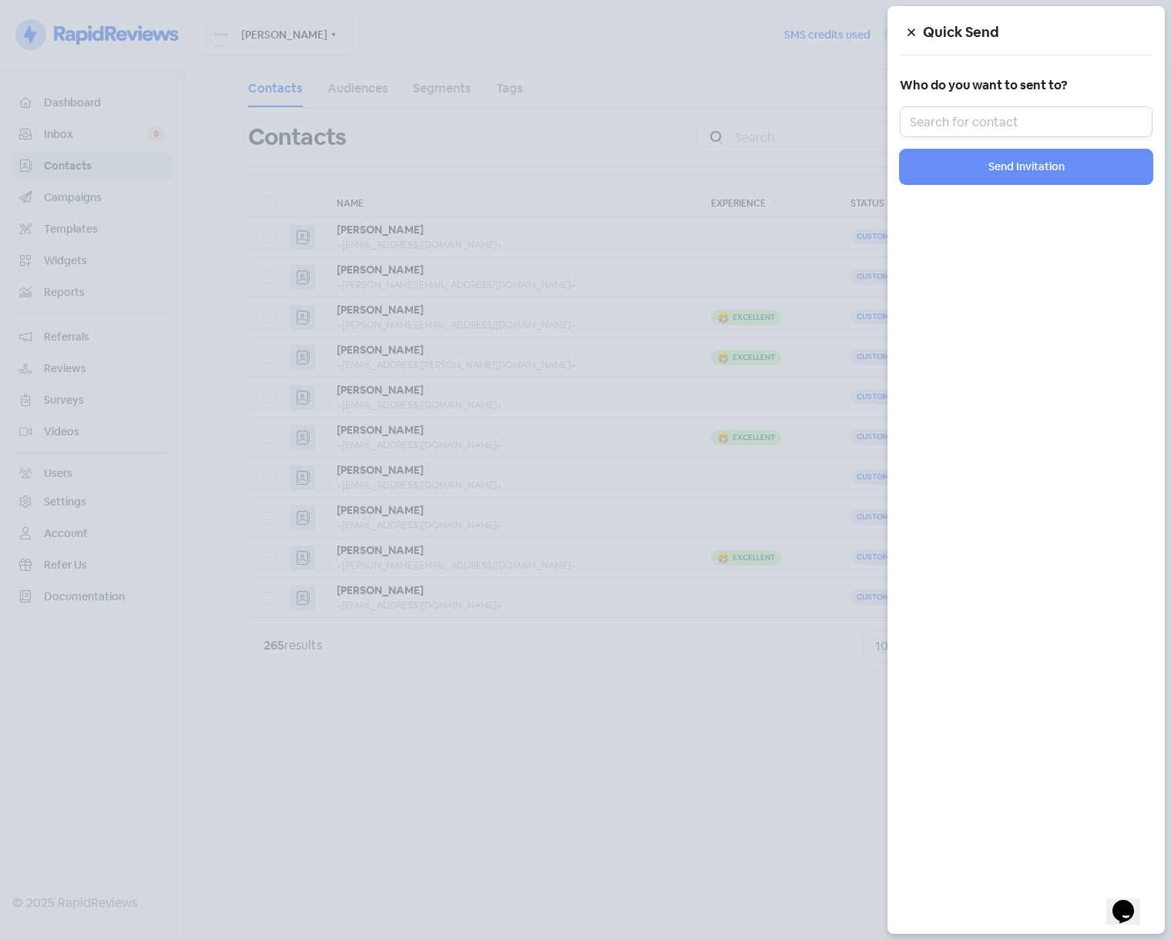
click at [1022, 116] on input "text" at bounding box center [1026, 121] width 253 height 31
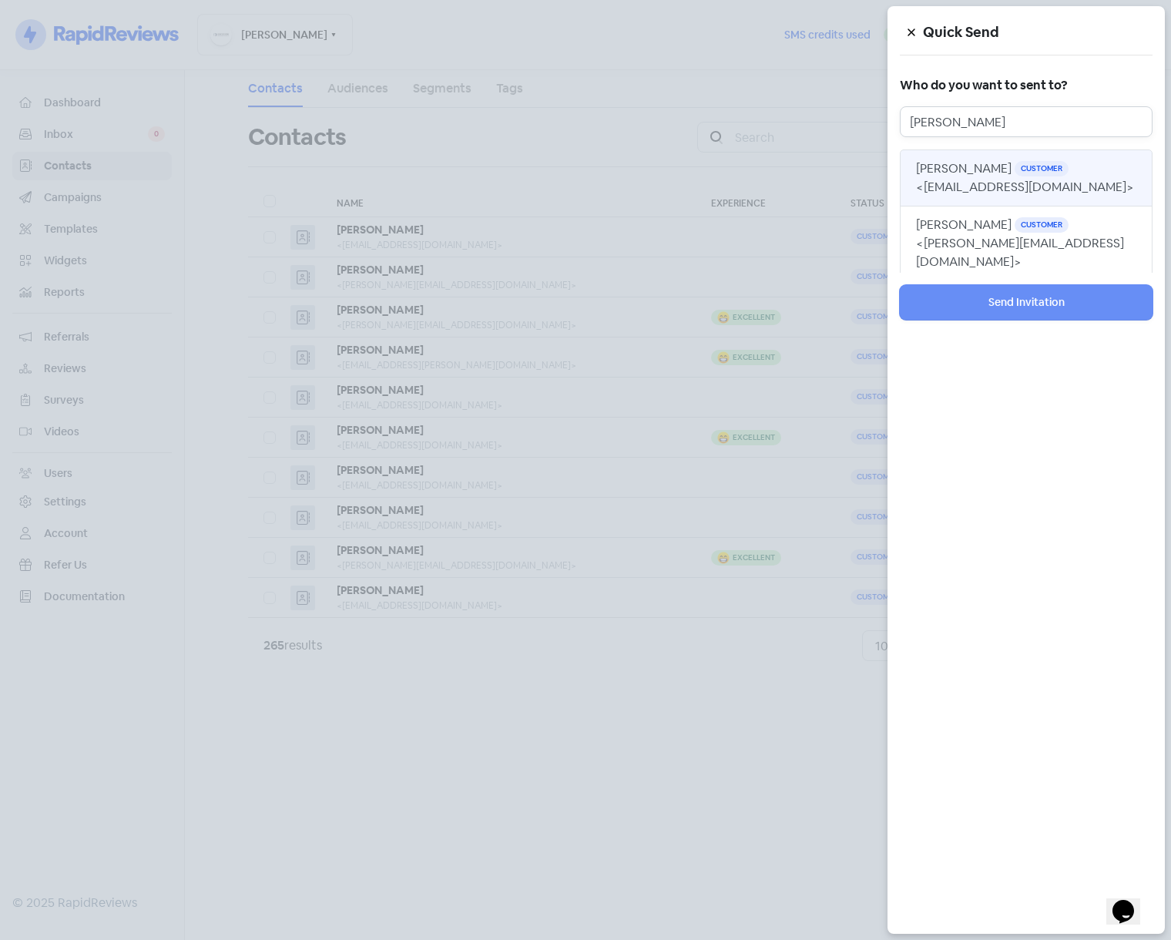
type input "[PERSON_NAME]"
click at [1045, 174] on button "[PERSON_NAME] Customer <[EMAIL_ADDRESS][DOMAIN_NAME]>" at bounding box center [1026, 177] width 253 height 57
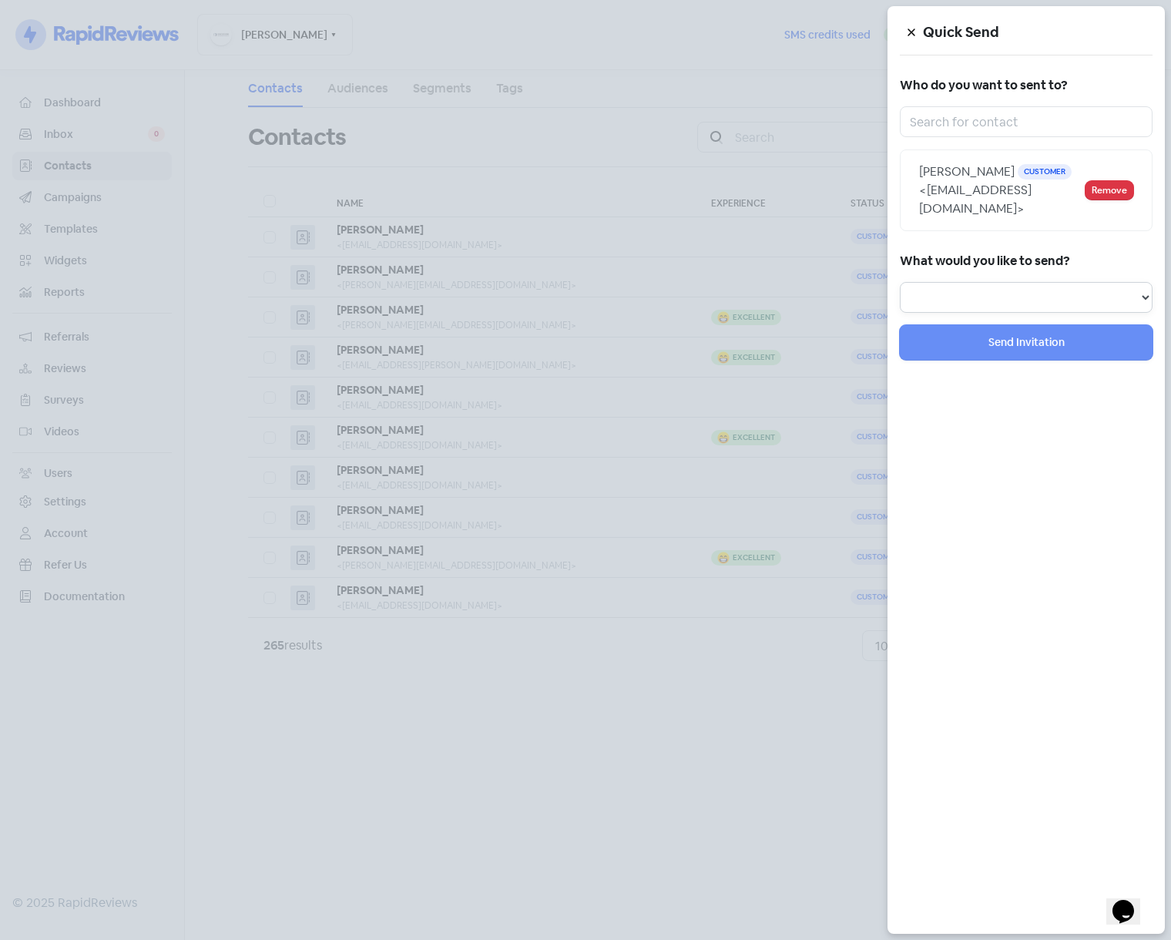
click at [1029, 282] on select "Review Invitation Referral Invitation Survey Invitation Video Invitation" at bounding box center [1026, 297] width 253 height 31
select select "review"
click at [900, 282] on select "Review Invitation Referral Invitation Survey Invitation Video Invitation" at bounding box center [1026, 297] width 253 height 31
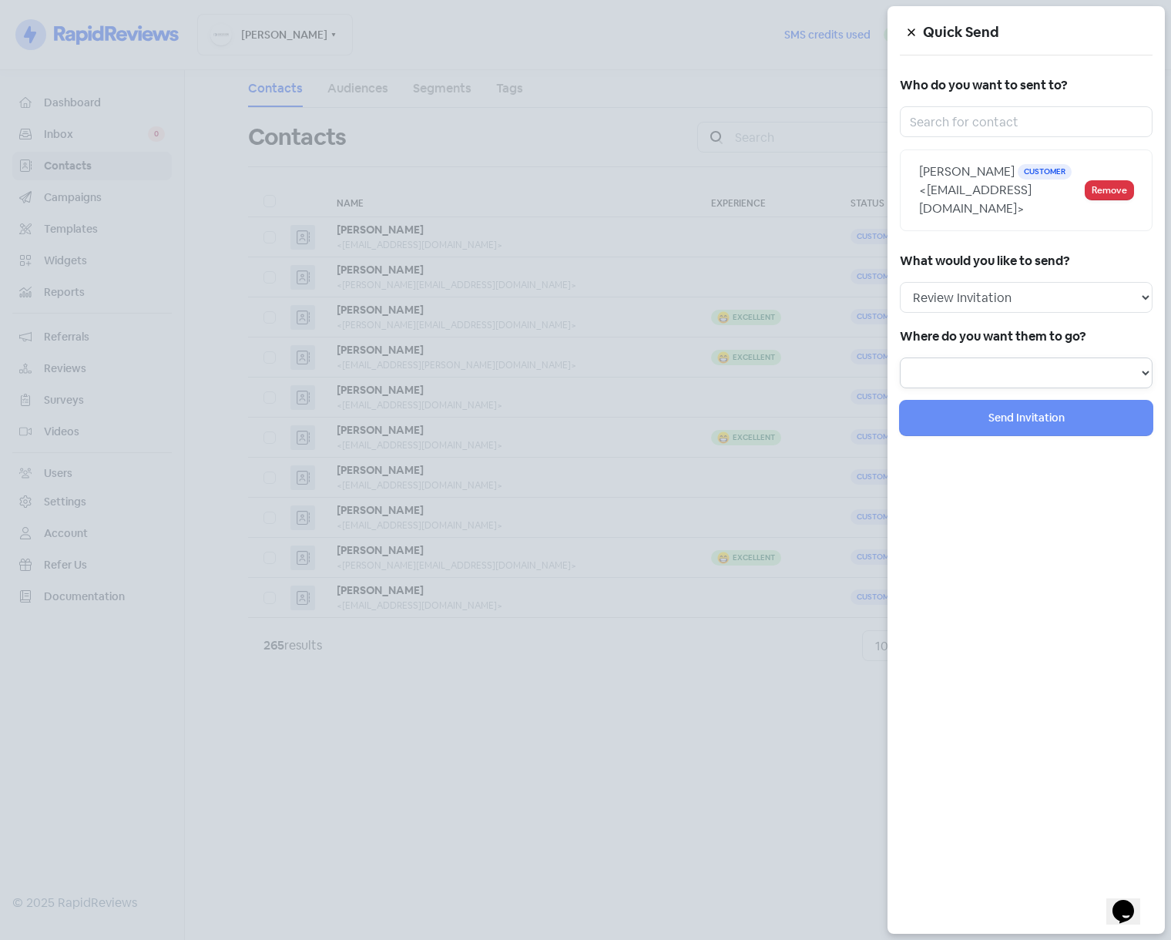
click at [1048, 357] on select at bounding box center [1026, 372] width 253 height 31
select select "230"
click at [900, 357] on select "Review form: Default review campaign - review form Review form: Feedback Questi…" at bounding box center [1026, 372] width 253 height 31
select select
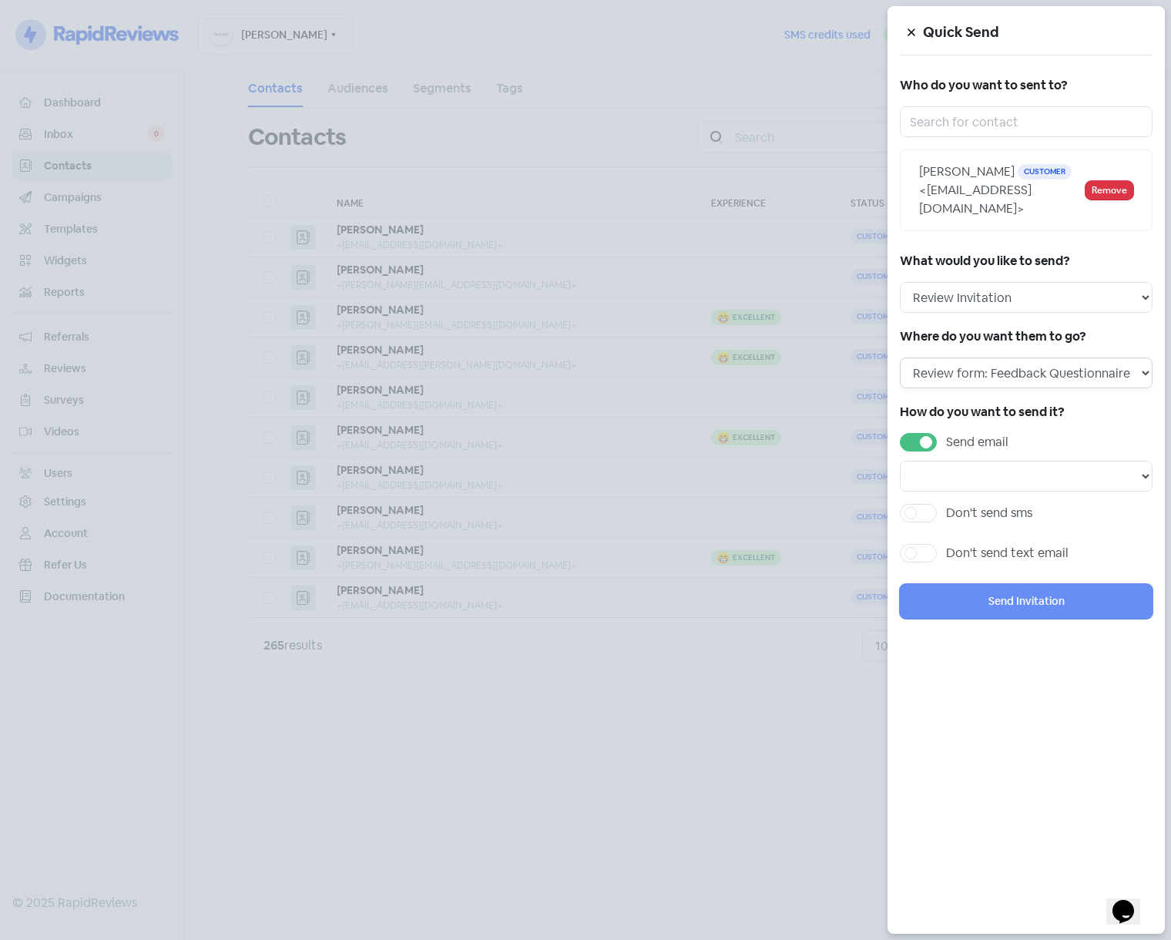
click at [1035, 361] on select "Review form: Default review campaign - review form Review form: Feedback Questi…" at bounding box center [1026, 372] width 253 height 31
select select "229"
click at [900, 357] on select "Review form: Default review campaign - review form Review form: Feedback Questi…" at bounding box center [1026, 372] width 253 height 31
click at [1046, 461] on select "Email template: First email Email template: Second email Email template: Third …" at bounding box center [1026, 476] width 253 height 31
select select "655"
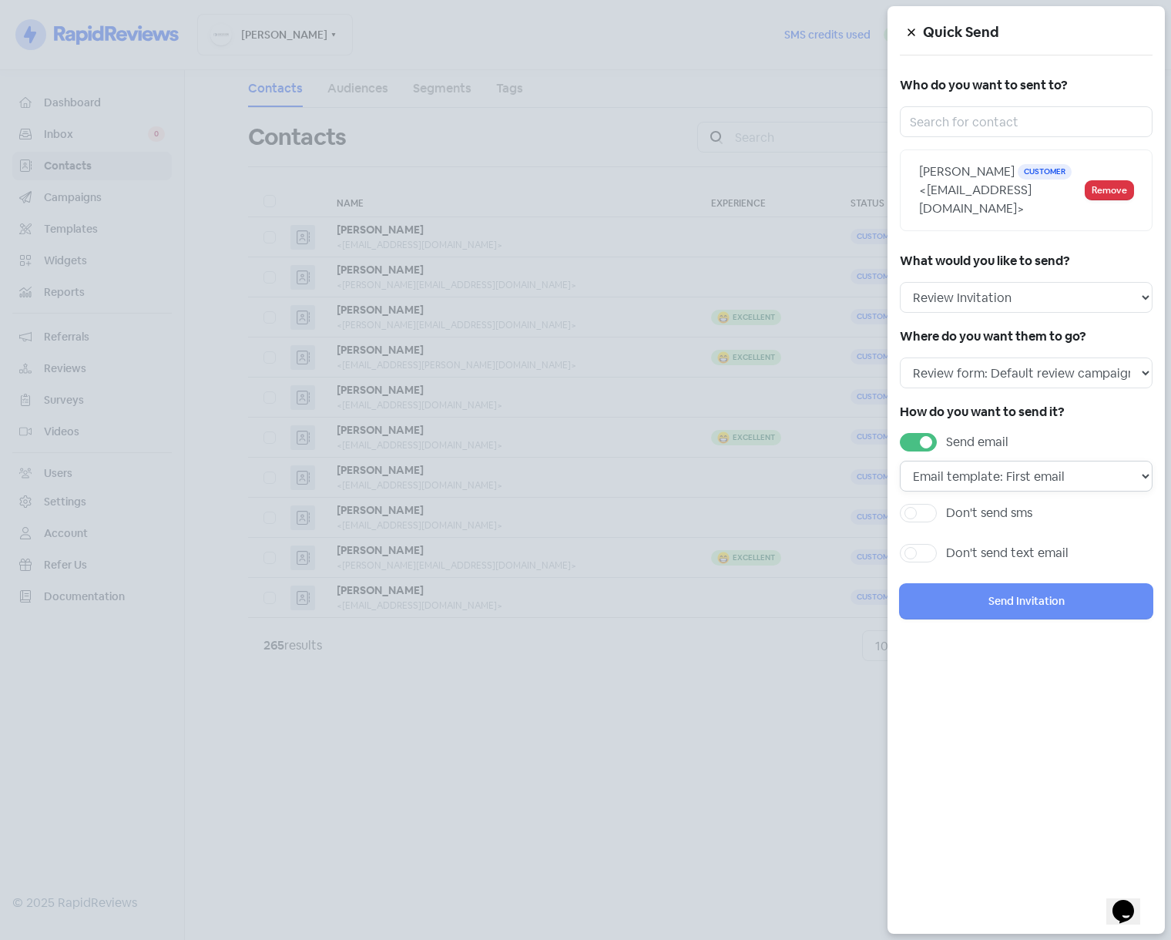
click at [900, 461] on select "Email template: First email Email template: Second email Email template: Third …" at bounding box center [1026, 476] width 253 height 31
click at [997, 595] on button "Send Invitation" at bounding box center [1026, 601] width 253 height 35
